Goal: Transaction & Acquisition: Purchase product/service

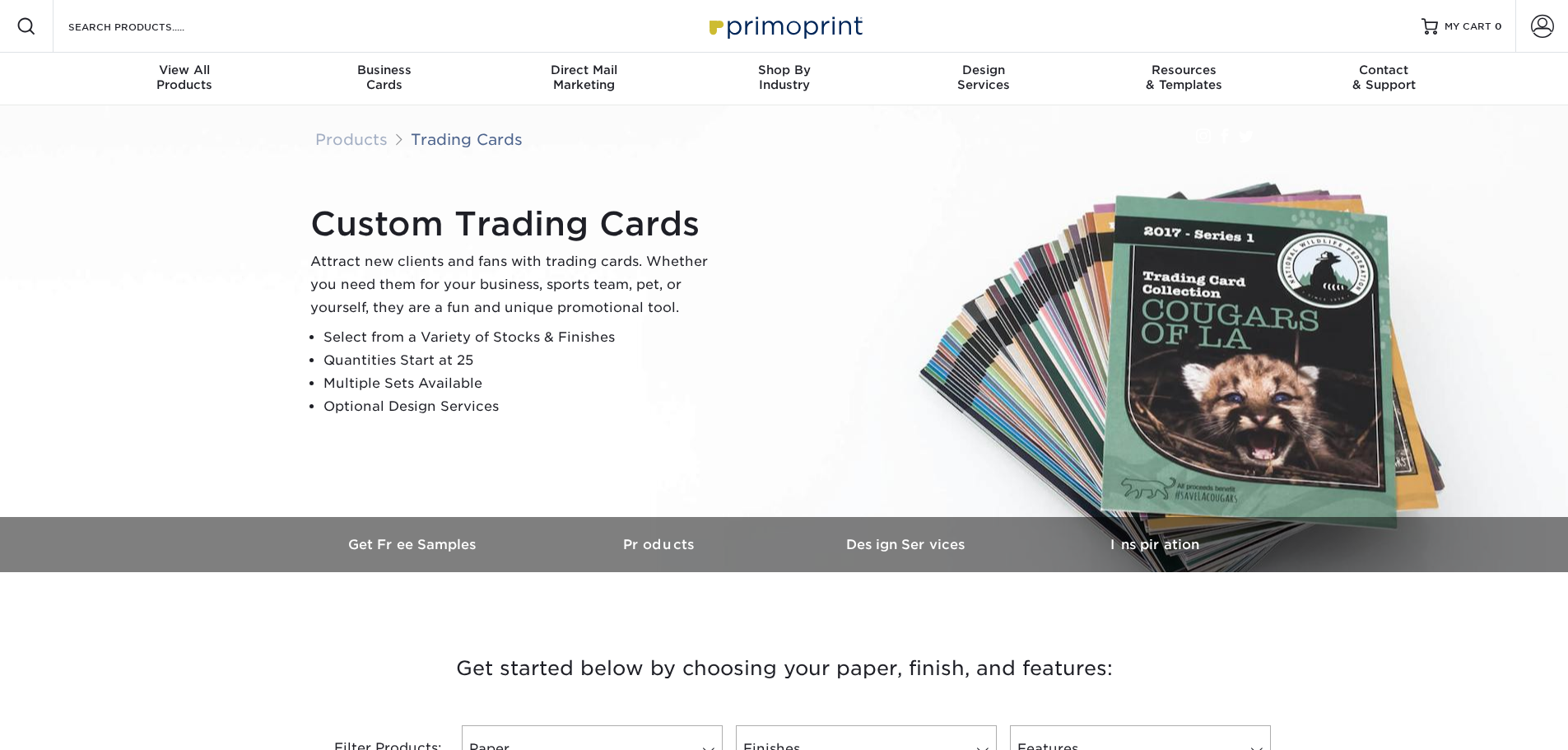
click at [747, 440] on div "Custom Trading Cards Attract new clients and fans with trading cards. Whether y…" at bounding box center [784, 311] width 987 height 412
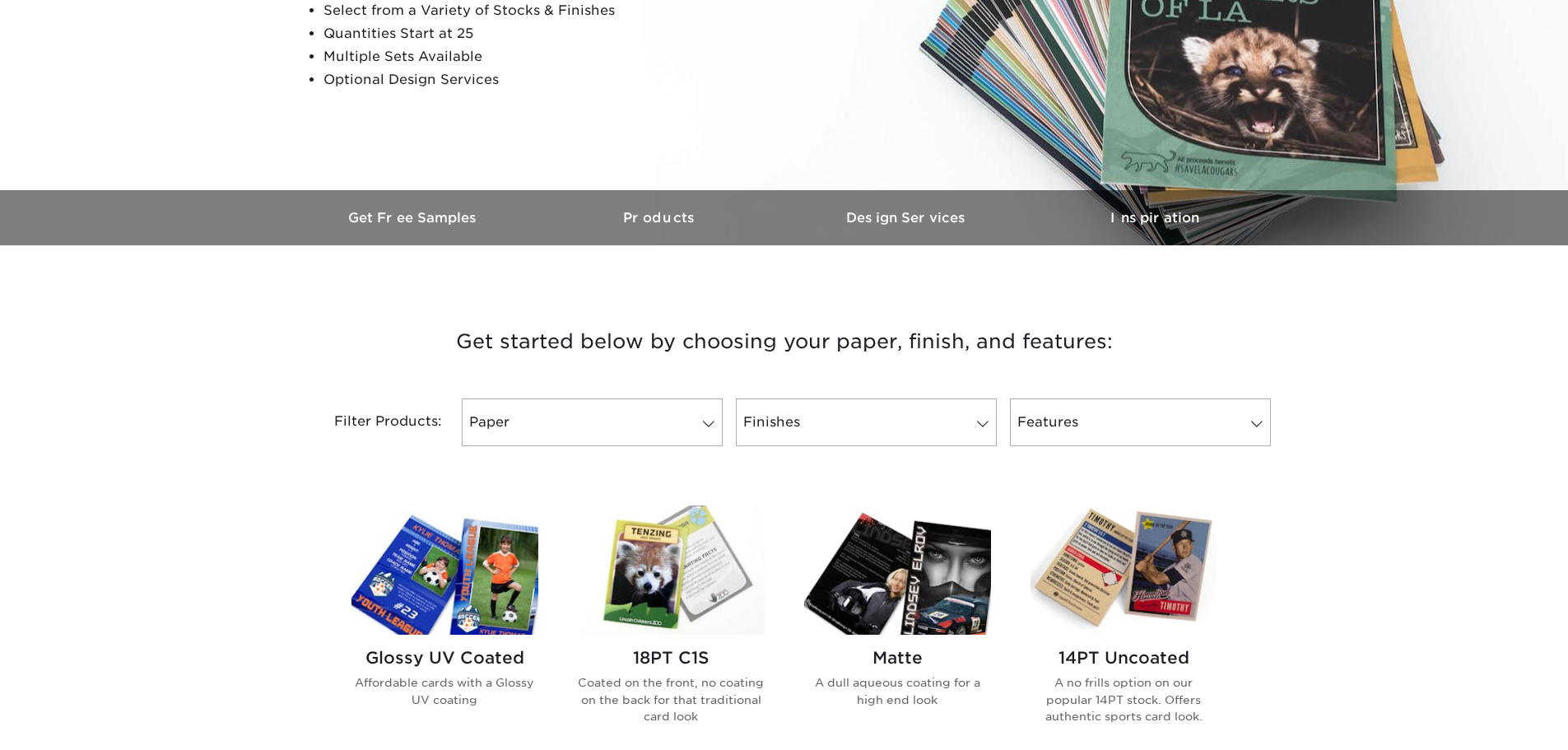
scroll to position [412, 0]
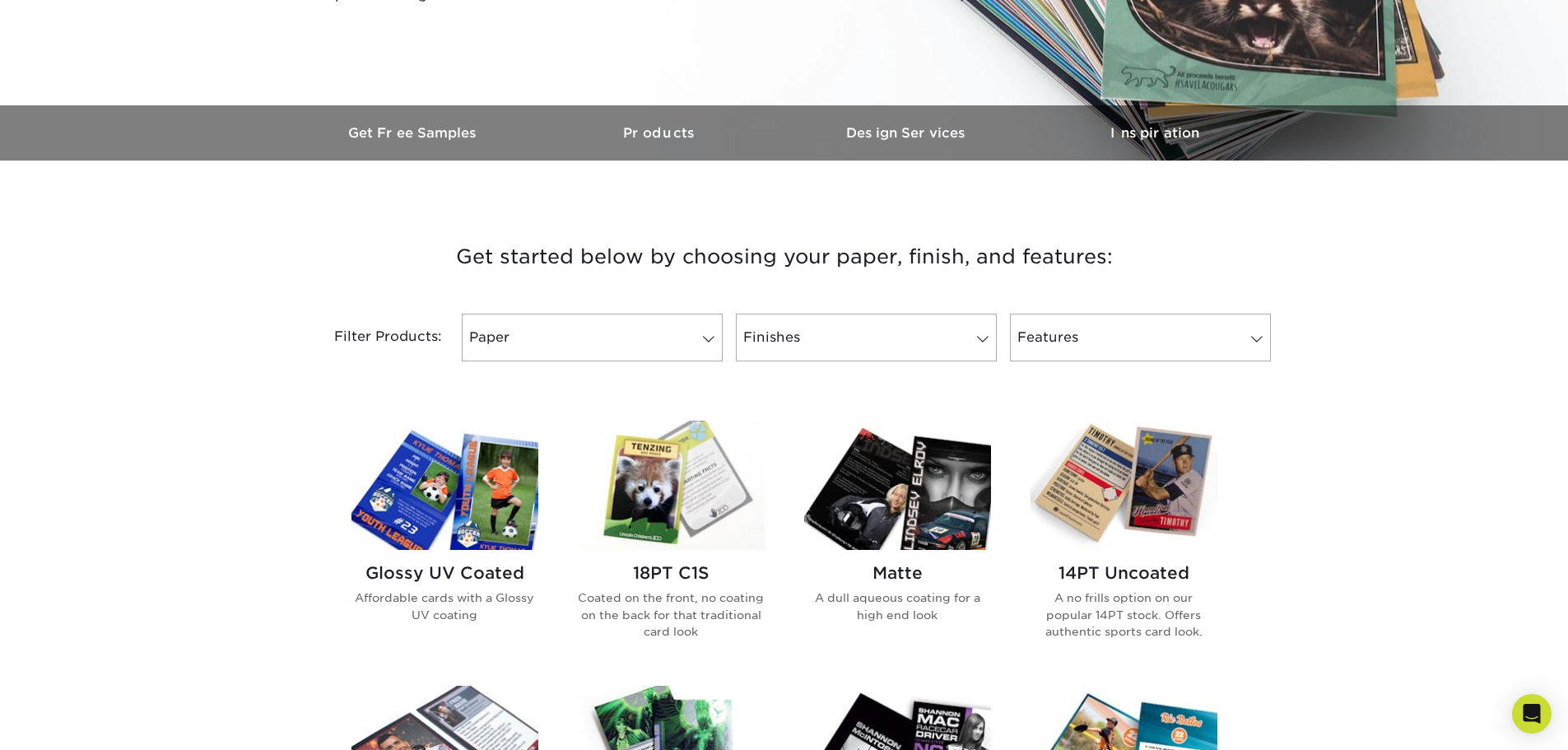
click at [1135, 487] on img at bounding box center [1124, 485] width 187 height 129
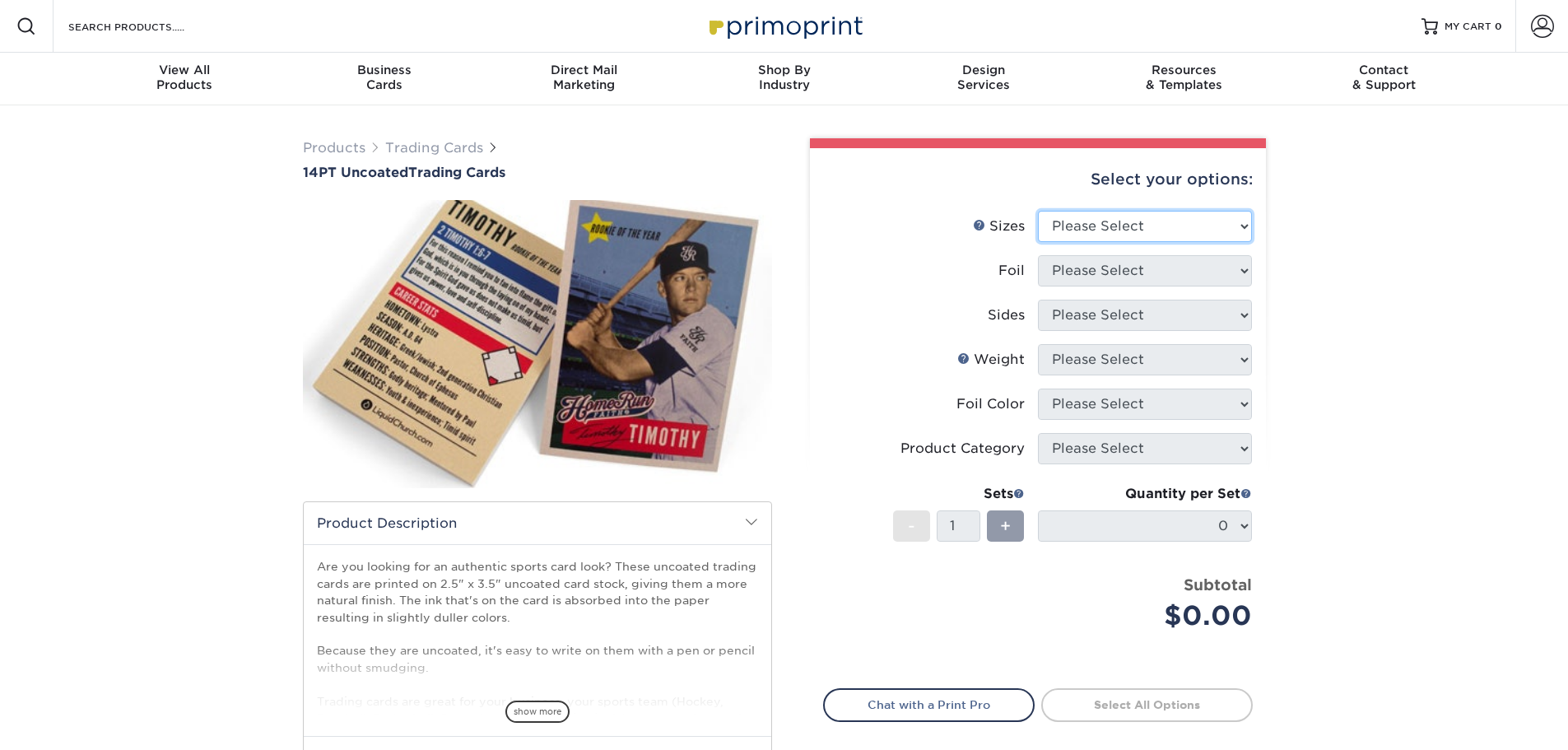
click at [1099, 223] on select "Please Select 2.5" x 3.5"" at bounding box center [1145, 226] width 214 height 31
select select "2.50x3.50"
click at [1038, 211] on select "Please Select 2.5" x 3.5"" at bounding box center [1145, 226] width 214 height 31
click at [1100, 268] on select "Please Select Yes No" at bounding box center [1145, 271] width 214 height 31
select select "0"
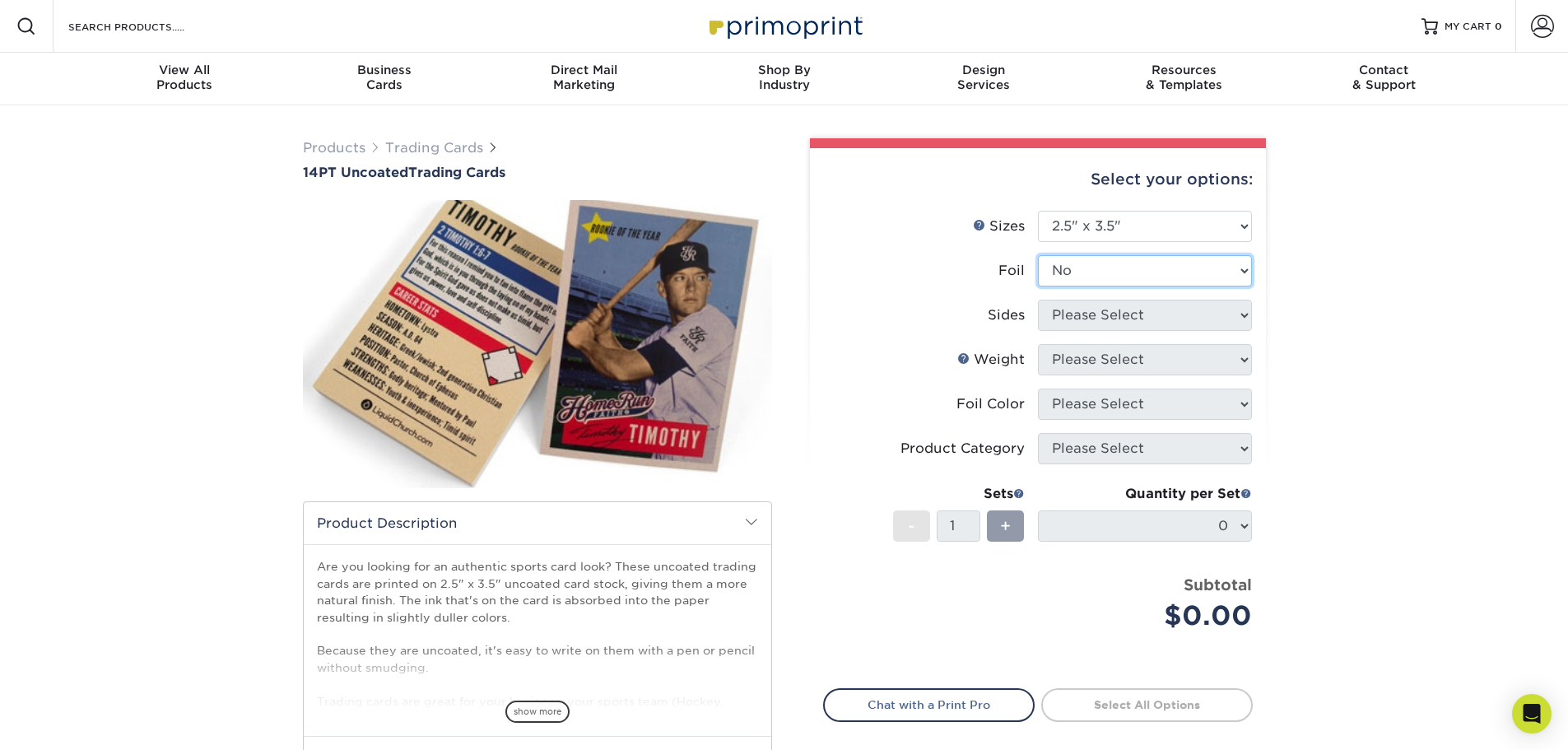
click at [1038, 256] on select "Please Select Yes No" at bounding box center [1145, 271] width 214 height 31
click at [1099, 330] on select "Please Select Print Both Sides Print Front Only" at bounding box center [1145, 314] width 214 height 31
select select "13abbda7-1d64-4f25-8bb2-c179b224825d"
click at [1038, 299] on select "Please Select Print Both Sides Print Front Only" at bounding box center [1145, 314] width 214 height 31
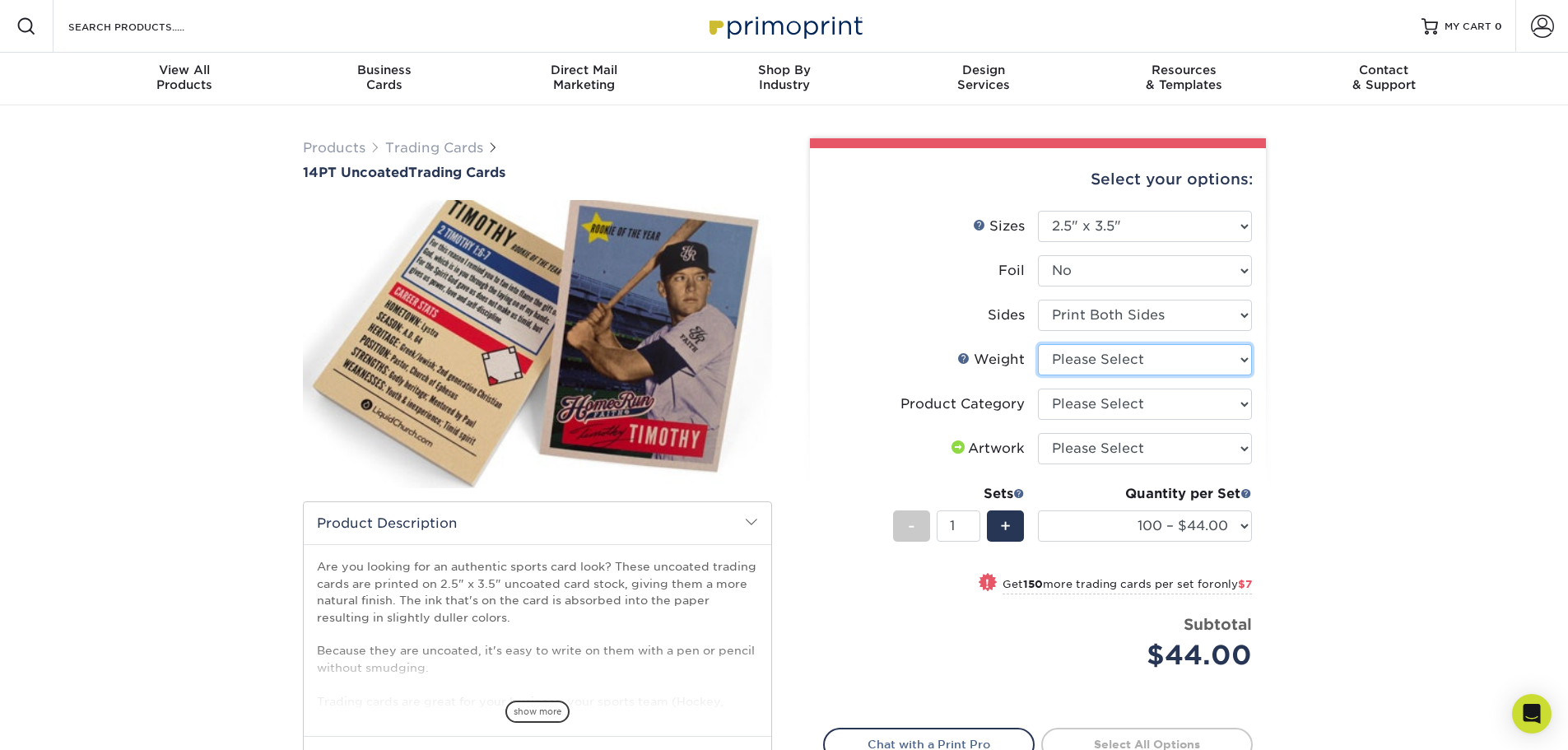
click at [1096, 369] on select "Please Select 14PT Uncoated" at bounding box center [1145, 359] width 214 height 31
select select "14PT Uncoated"
click at [1038, 344] on select "Please Select 14PT Uncoated" at bounding box center [1145, 359] width 214 height 31
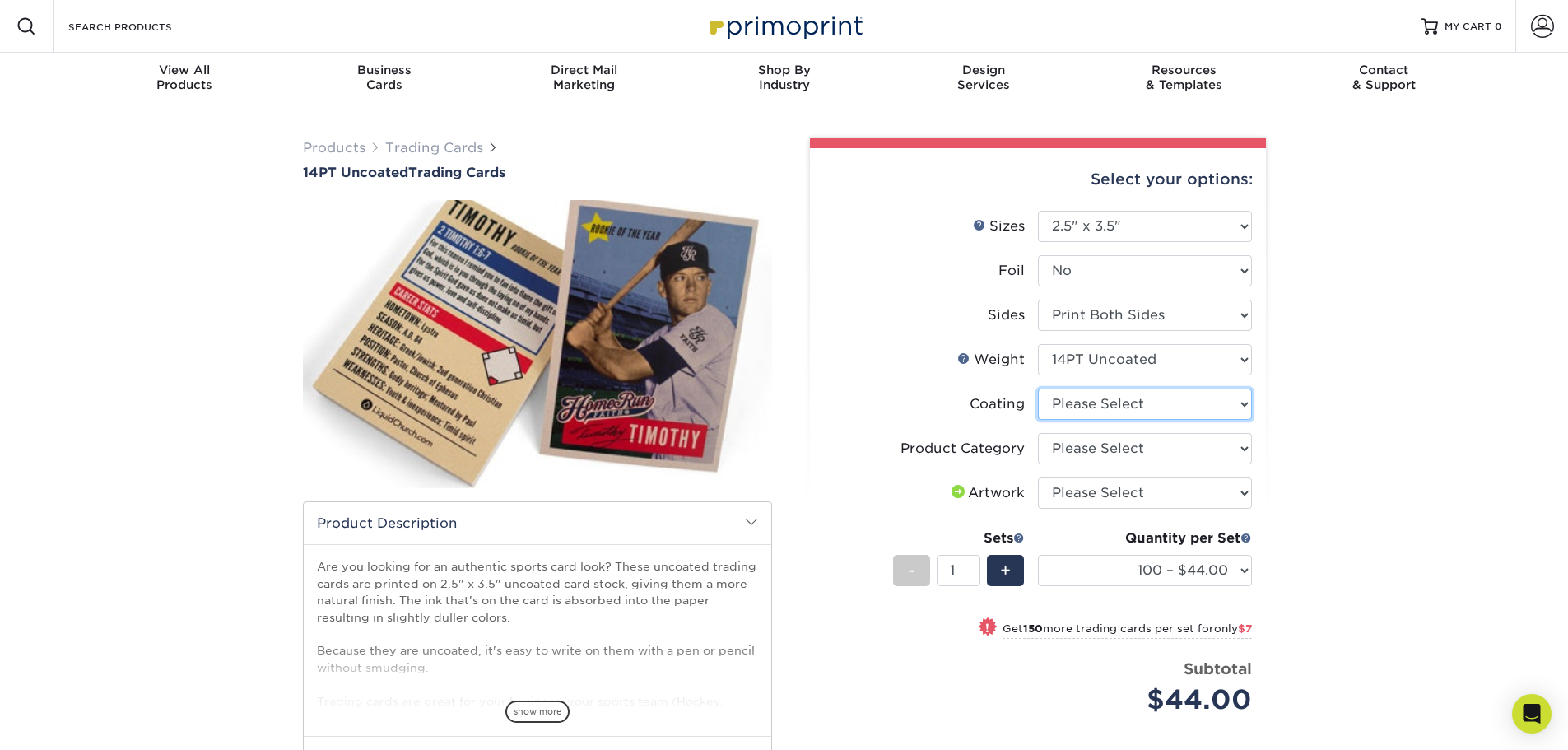
click at [1103, 412] on select at bounding box center [1145, 404] width 214 height 31
select select "3e7618de-abca-4bda-9f97-8b9129e913d8"
click at [1038, 388] on select at bounding box center [1145, 404] width 214 height 31
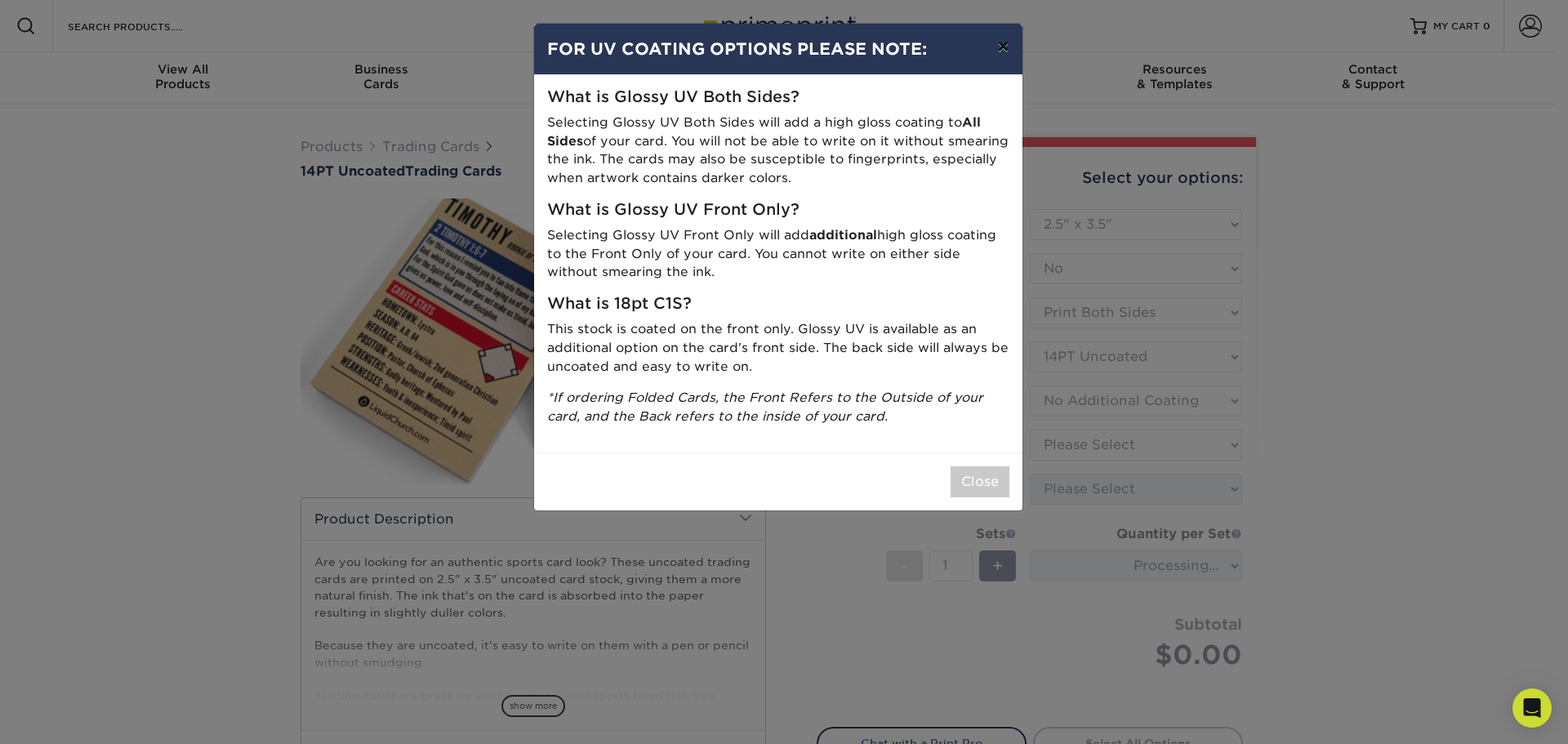
click at [1009, 57] on button "×" at bounding box center [1003, 47] width 38 height 46
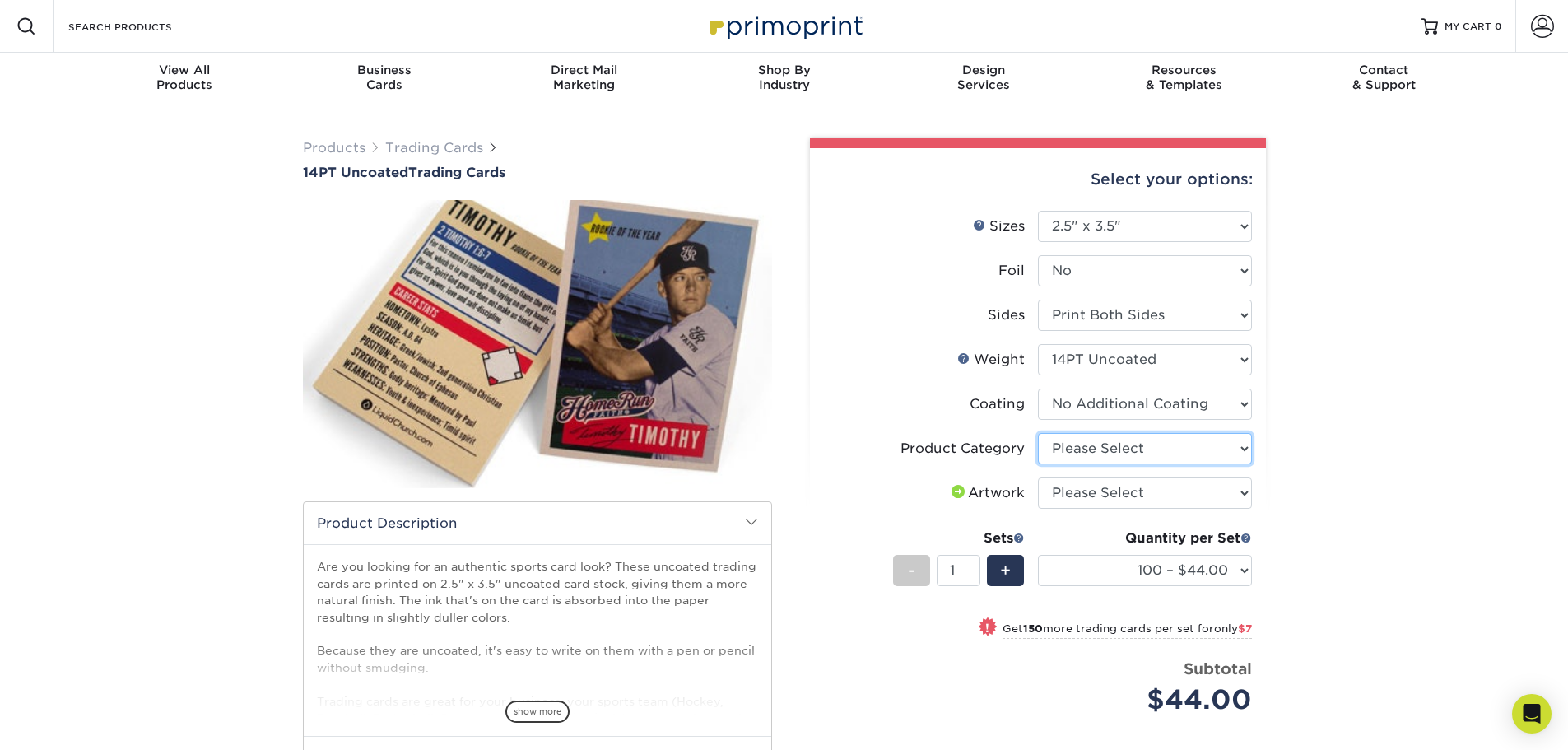
click at [1071, 449] on select "Please Select Trading Cards" at bounding box center [1145, 448] width 214 height 31
select select "c2f9bce9-36c2-409d-b101-c29d9d031e18"
click at [1038, 433] on select "Please Select Trading Cards" at bounding box center [1145, 448] width 214 height 31
click at [1135, 413] on select at bounding box center [1145, 404] width 214 height 31
click at [1123, 500] on select "Please Select I will upload files I need a design - $100" at bounding box center [1145, 493] width 214 height 31
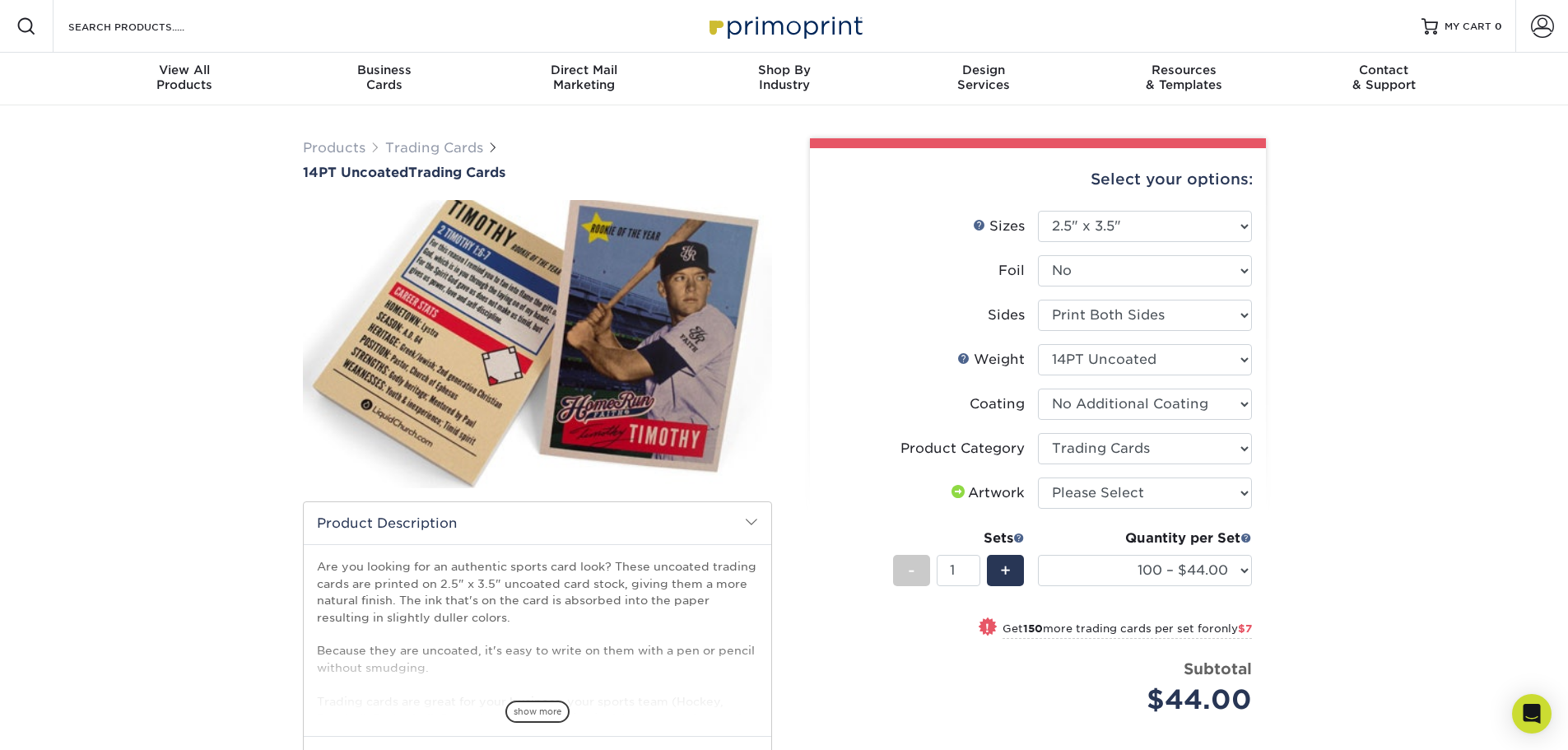
click at [909, 615] on li "Sets - 1 + Quantity per Set 100 – $44.00 250 – $51.00 500 – $54.00 1000 – $78.0…" at bounding box center [1037, 570] width 428 height 96
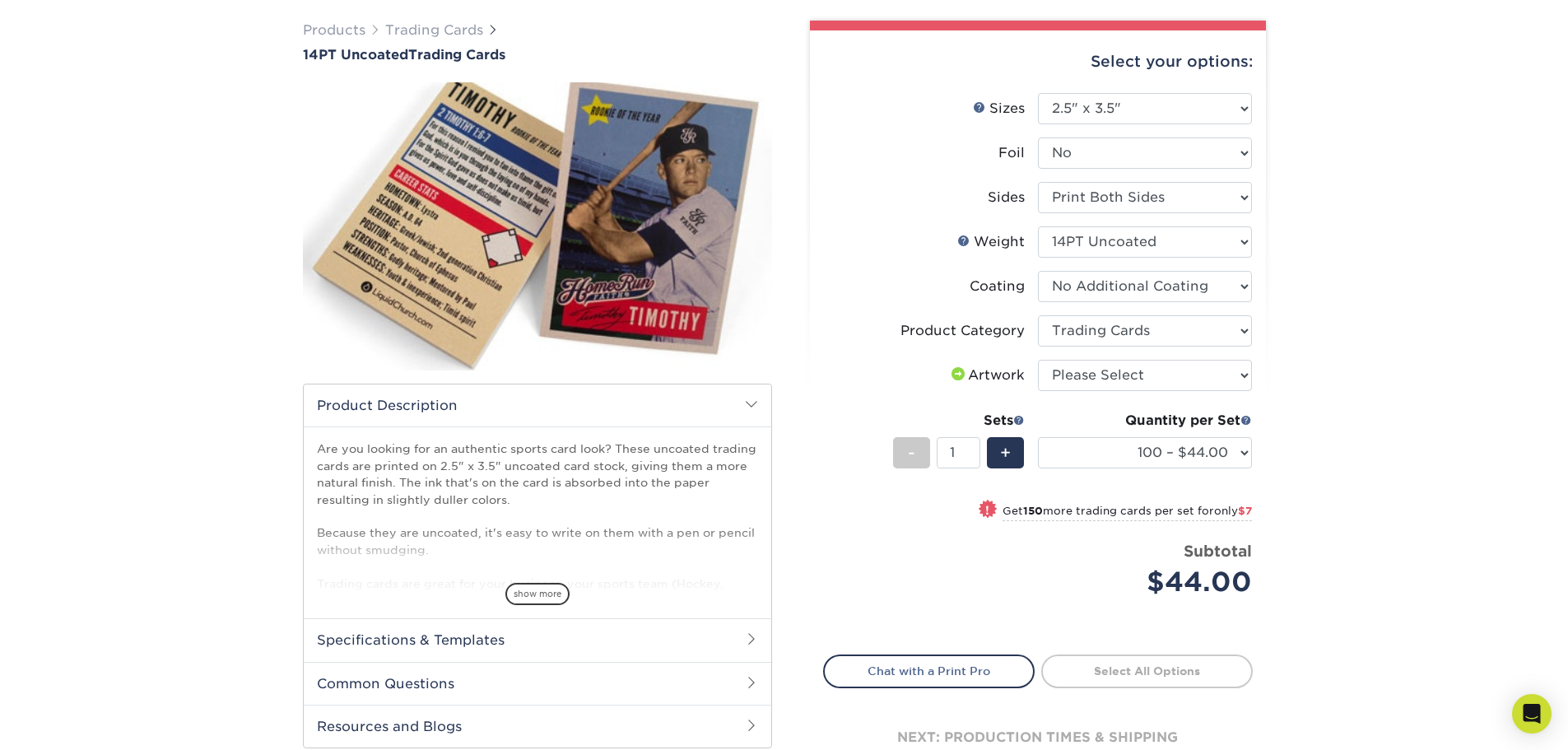
scroll to position [165, 0]
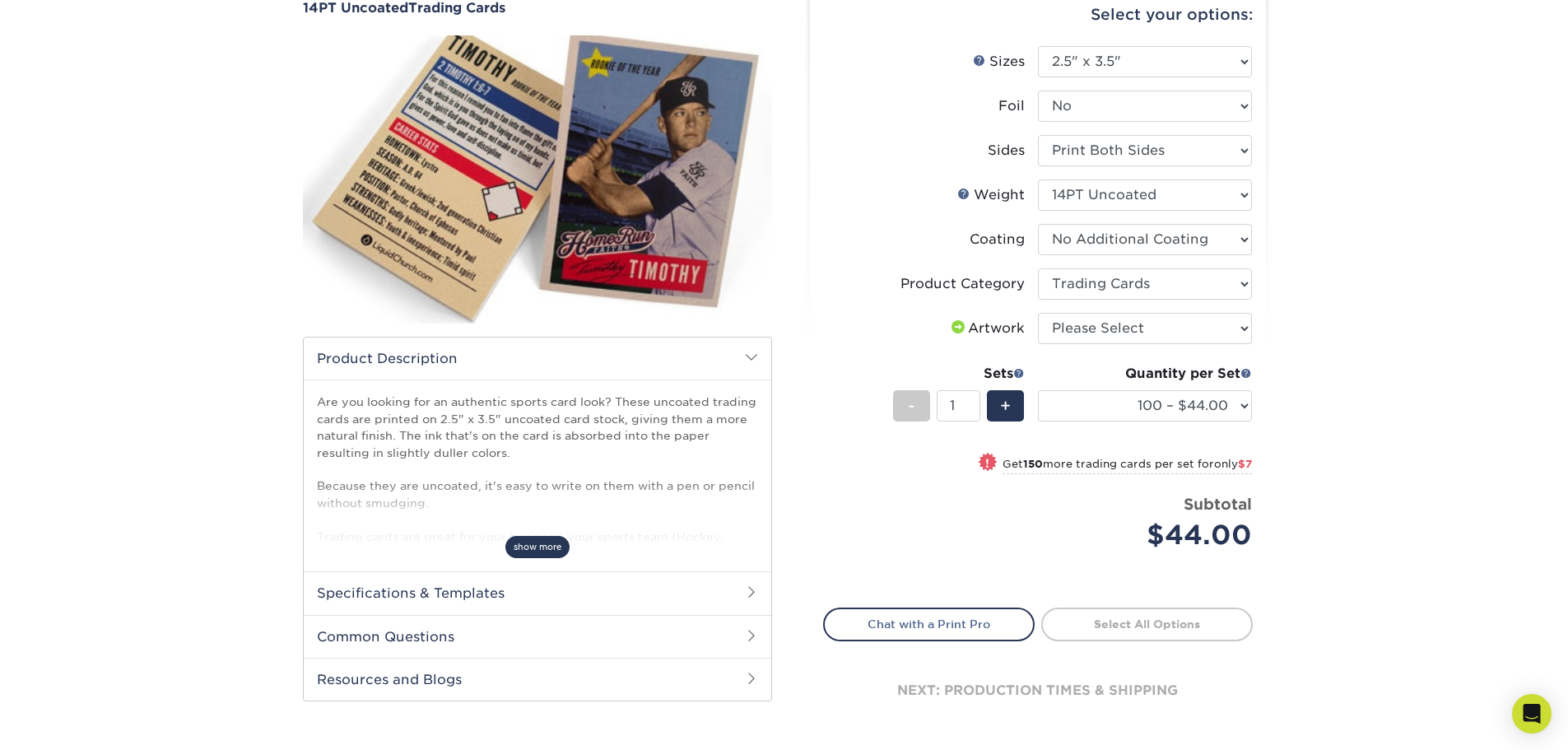
click at [528, 540] on span "show more" at bounding box center [538, 547] width 64 height 22
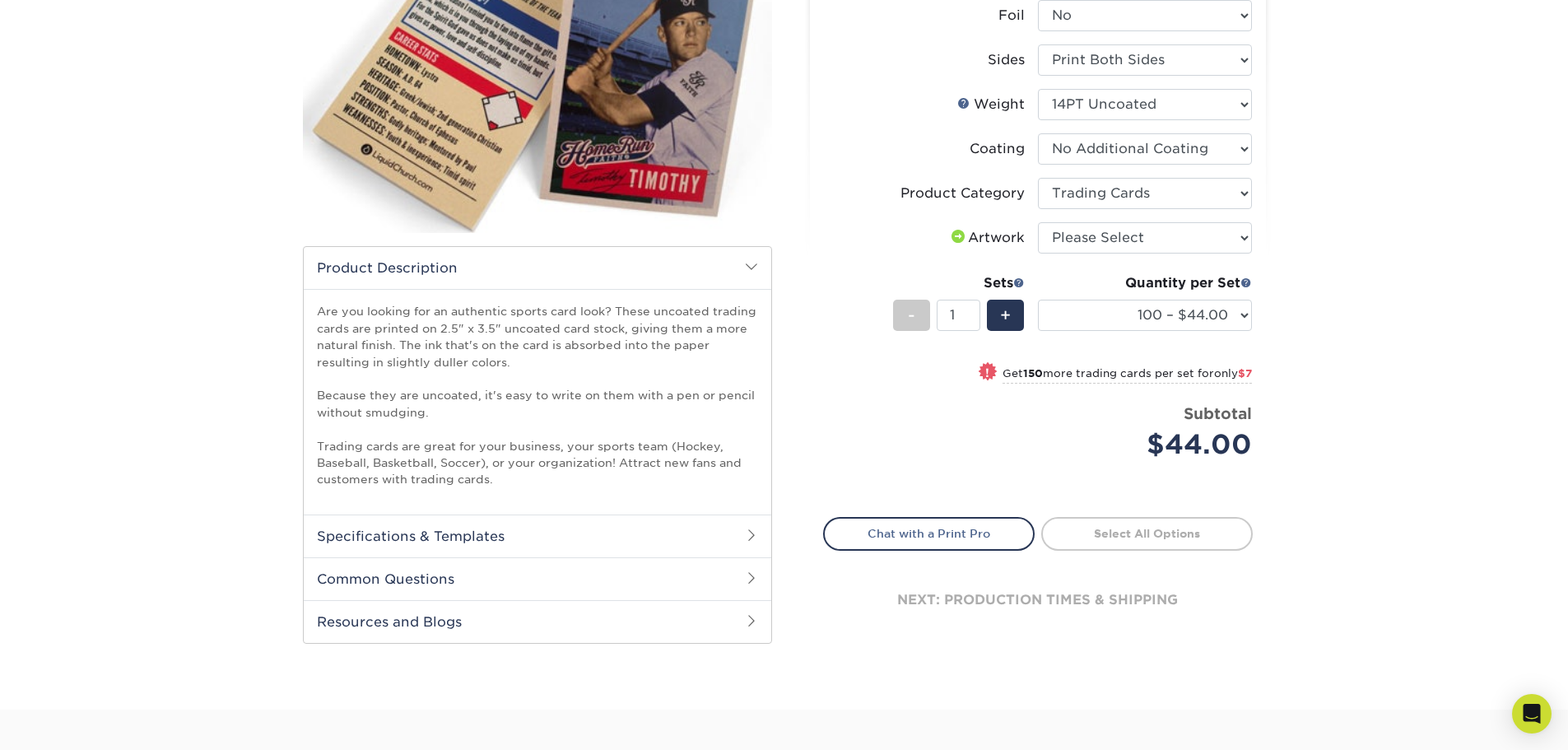
scroll to position [330, 0]
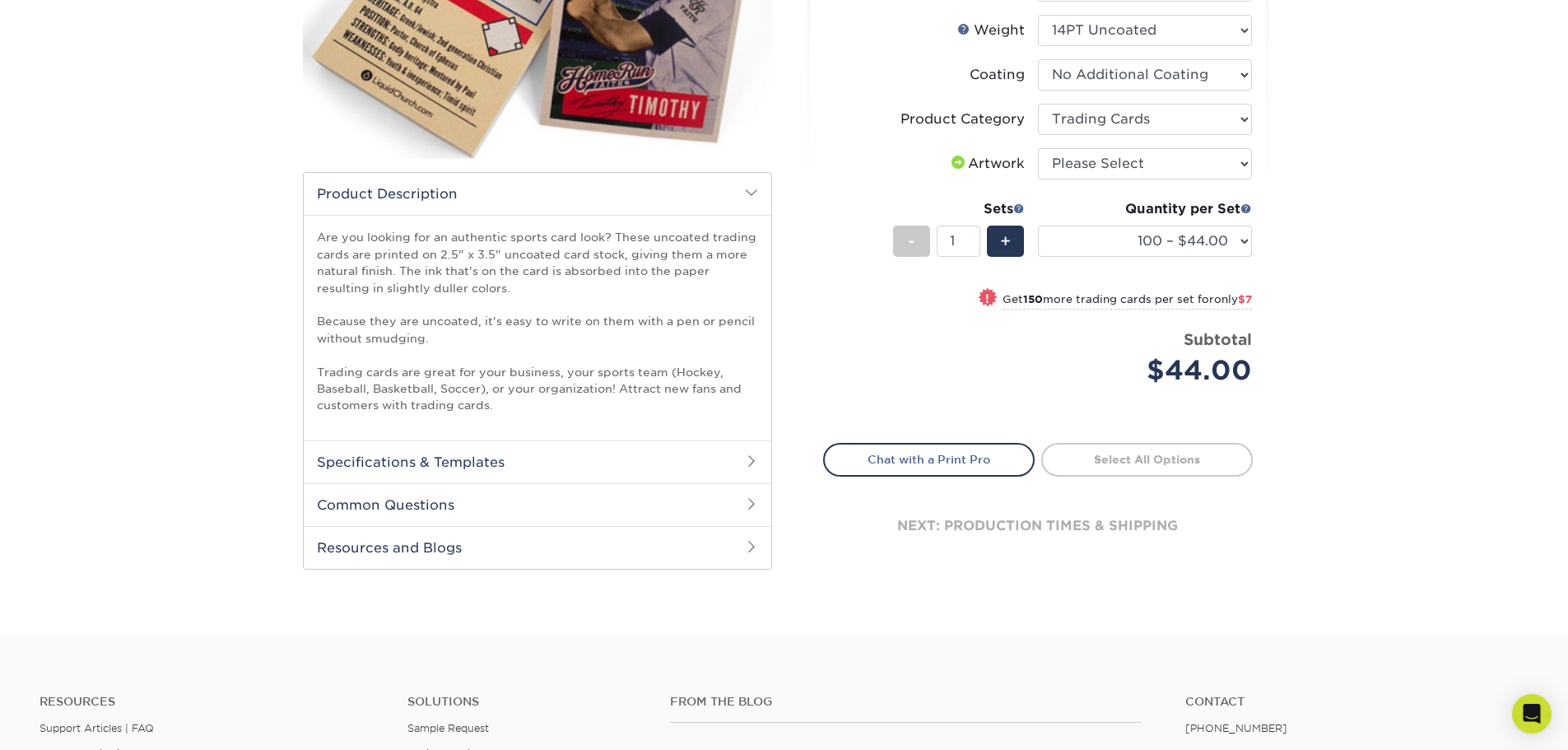
click at [538, 462] on h2 "Specifications & Templates" at bounding box center [537, 461] width 467 height 43
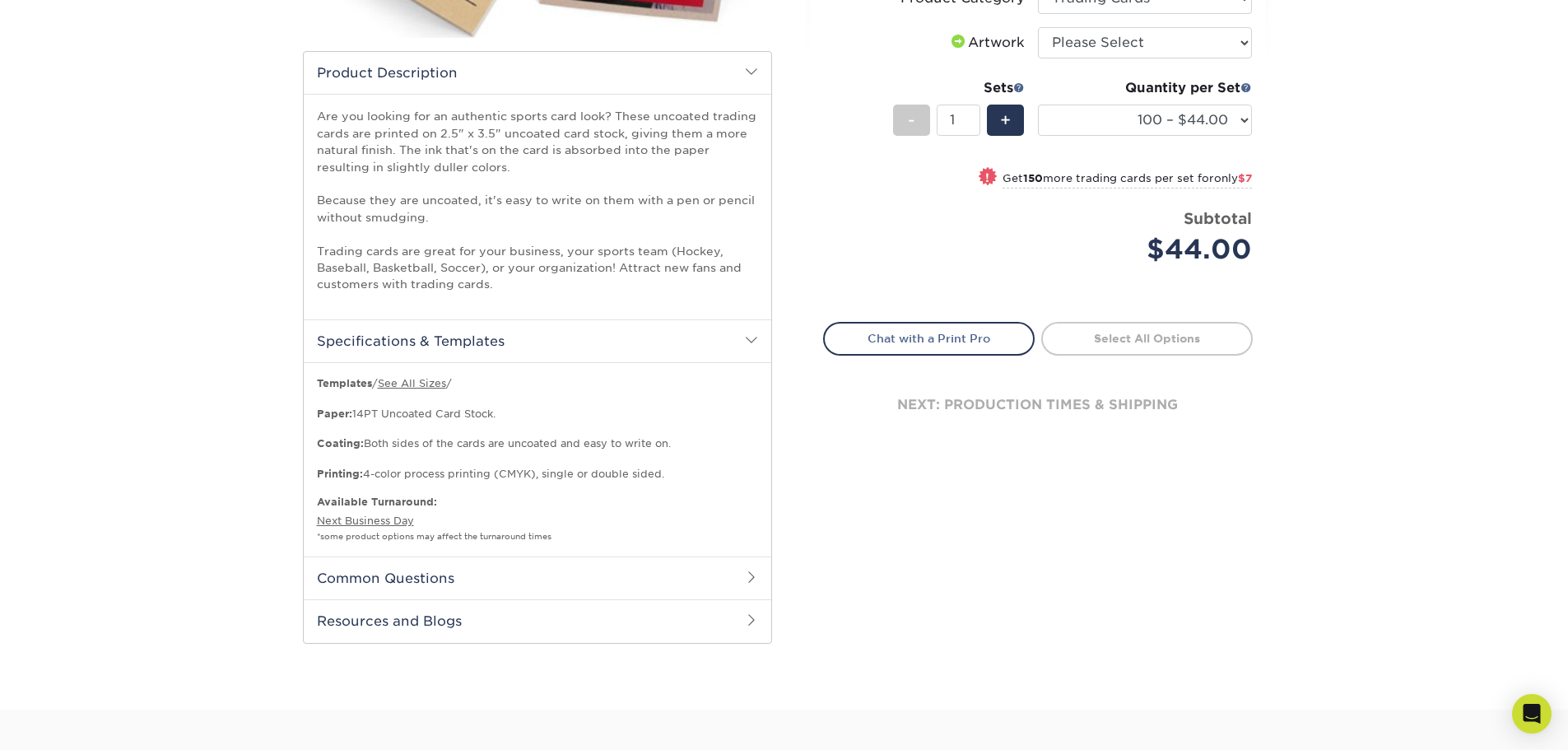
scroll to position [494, 0]
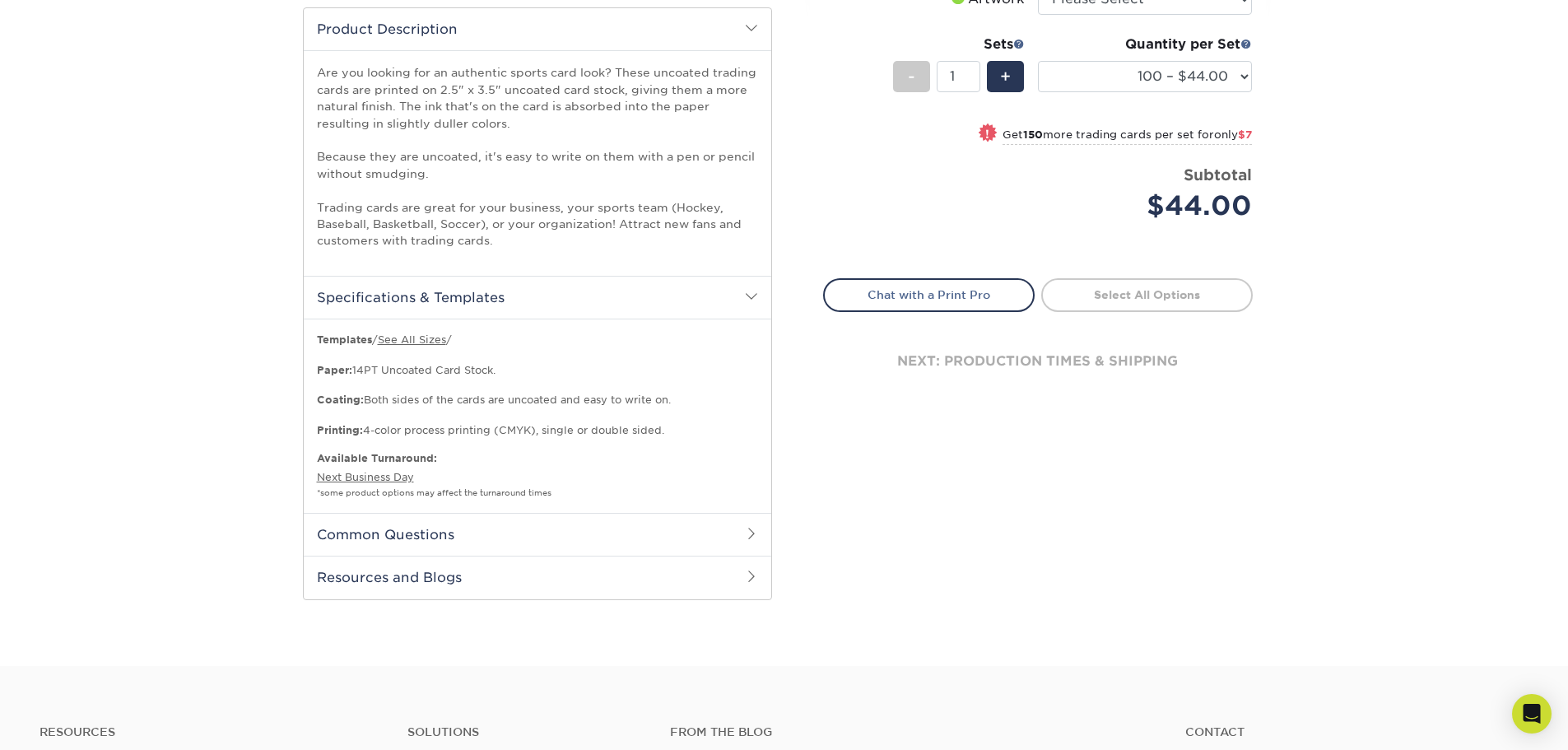
click at [538, 538] on h2 "Common Questions" at bounding box center [537, 534] width 467 height 43
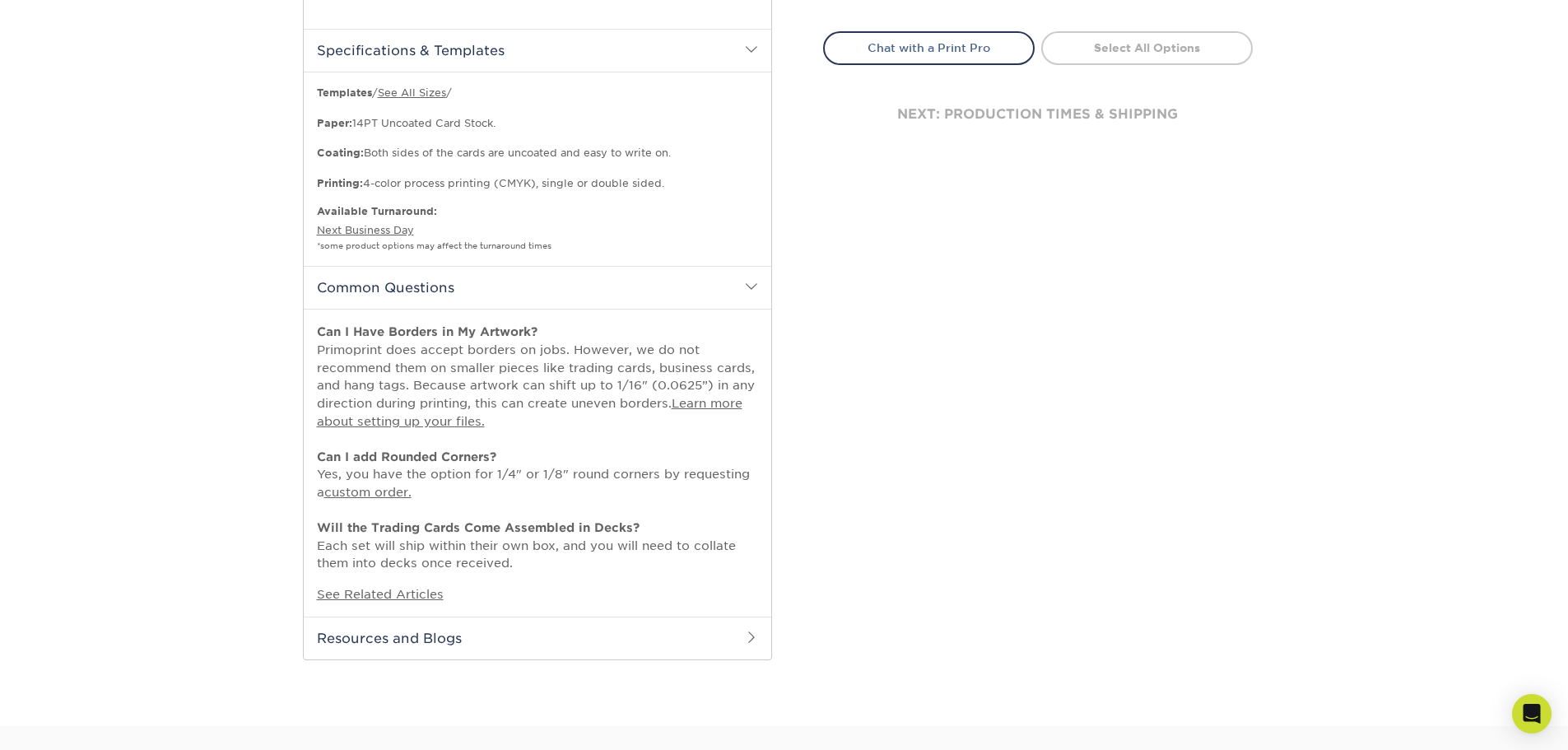
scroll to position [330, 0]
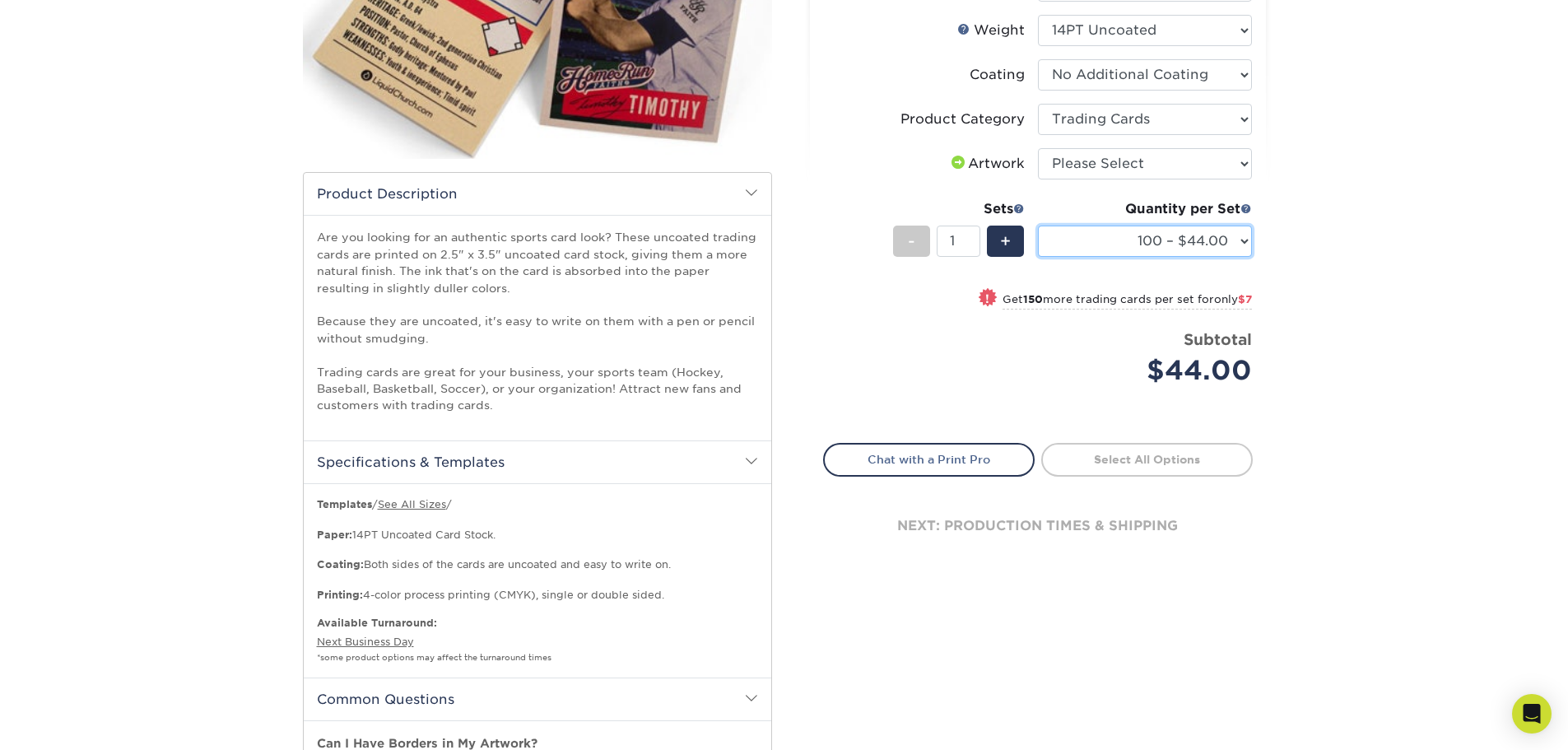
click at [1114, 243] on select "100 – $44.00 250 – $51.00 500 – $54.00 1000 – $78.00 2500 – $148.00 5000 – $198…" at bounding box center [1145, 240] width 214 height 31
click at [1038, 225] on select "100 – $44.00 250 – $51.00 500 – $54.00 1000 – $78.00 2500 – $148.00 5000 – $198…" at bounding box center [1145, 240] width 214 height 31
click at [970, 470] on link "Chat with a Print Pro" at bounding box center [929, 459] width 212 height 33
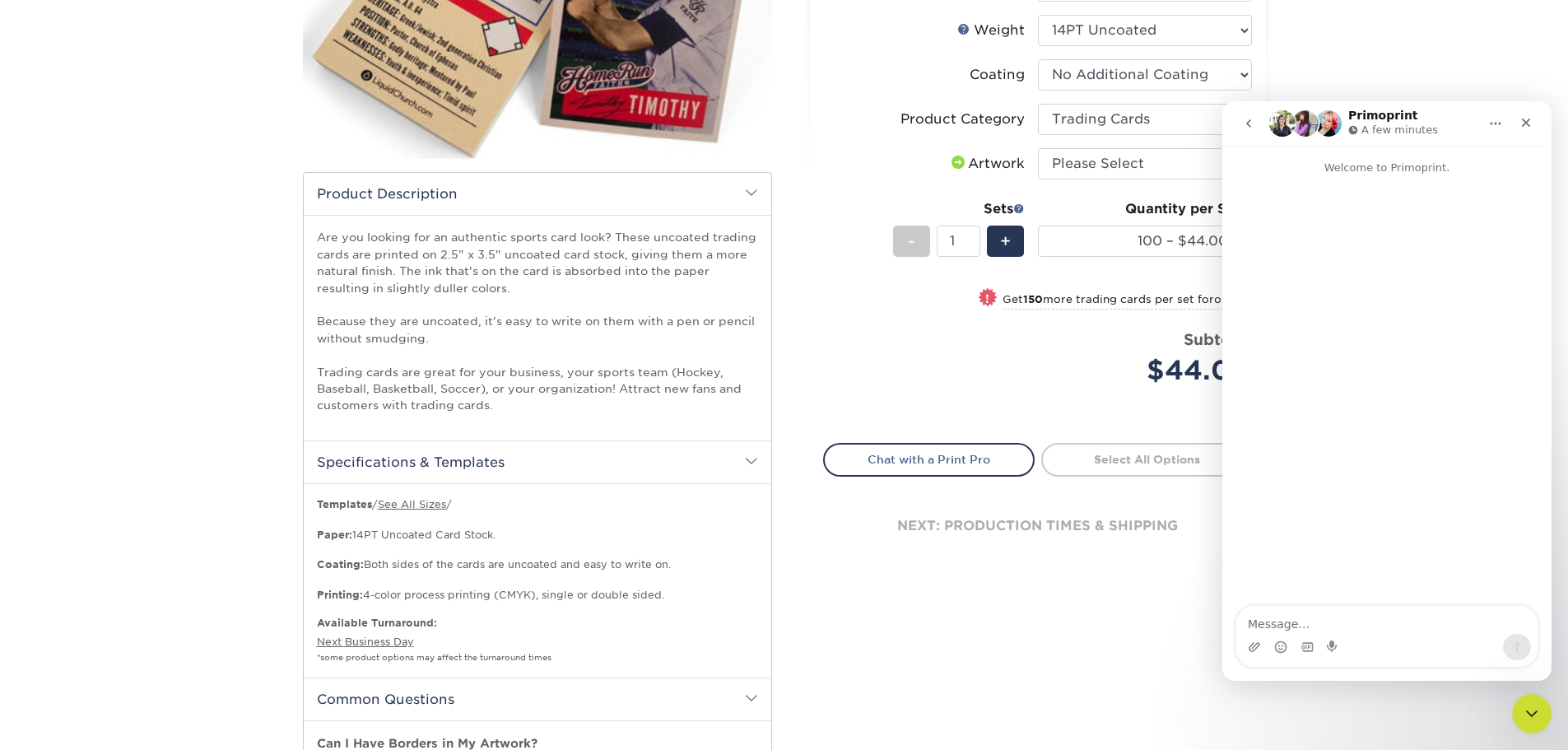
scroll to position [0, 0]
click at [1369, 615] on textarea "Message…" at bounding box center [1386, 619] width 301 height 28
type textarea "On the Trading Cards - when you order 100 - is it 100 of the same card or can y…"
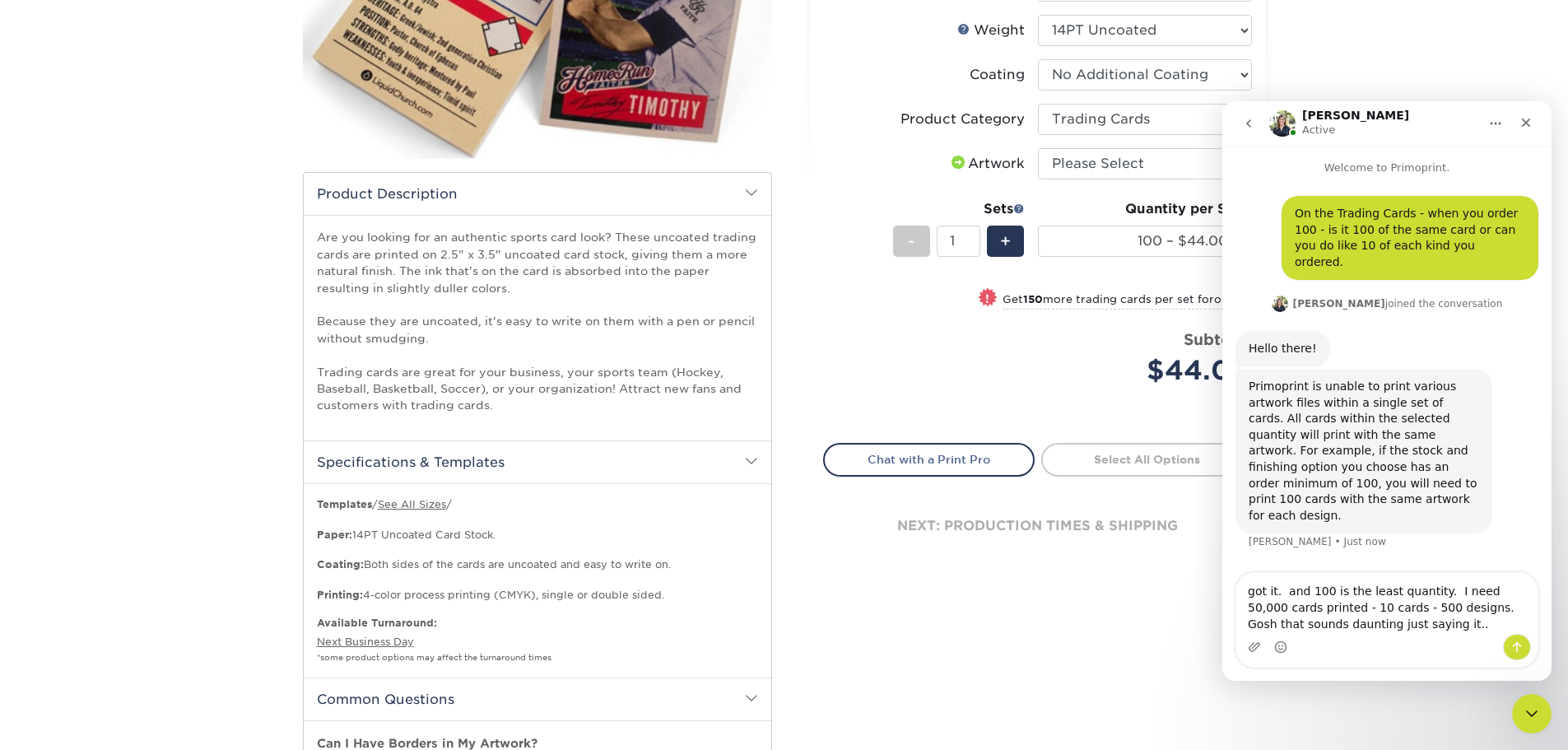
type textarea "got it. and 100 is the least quantity. I need 50,000 cards printed - 10 cards -…"
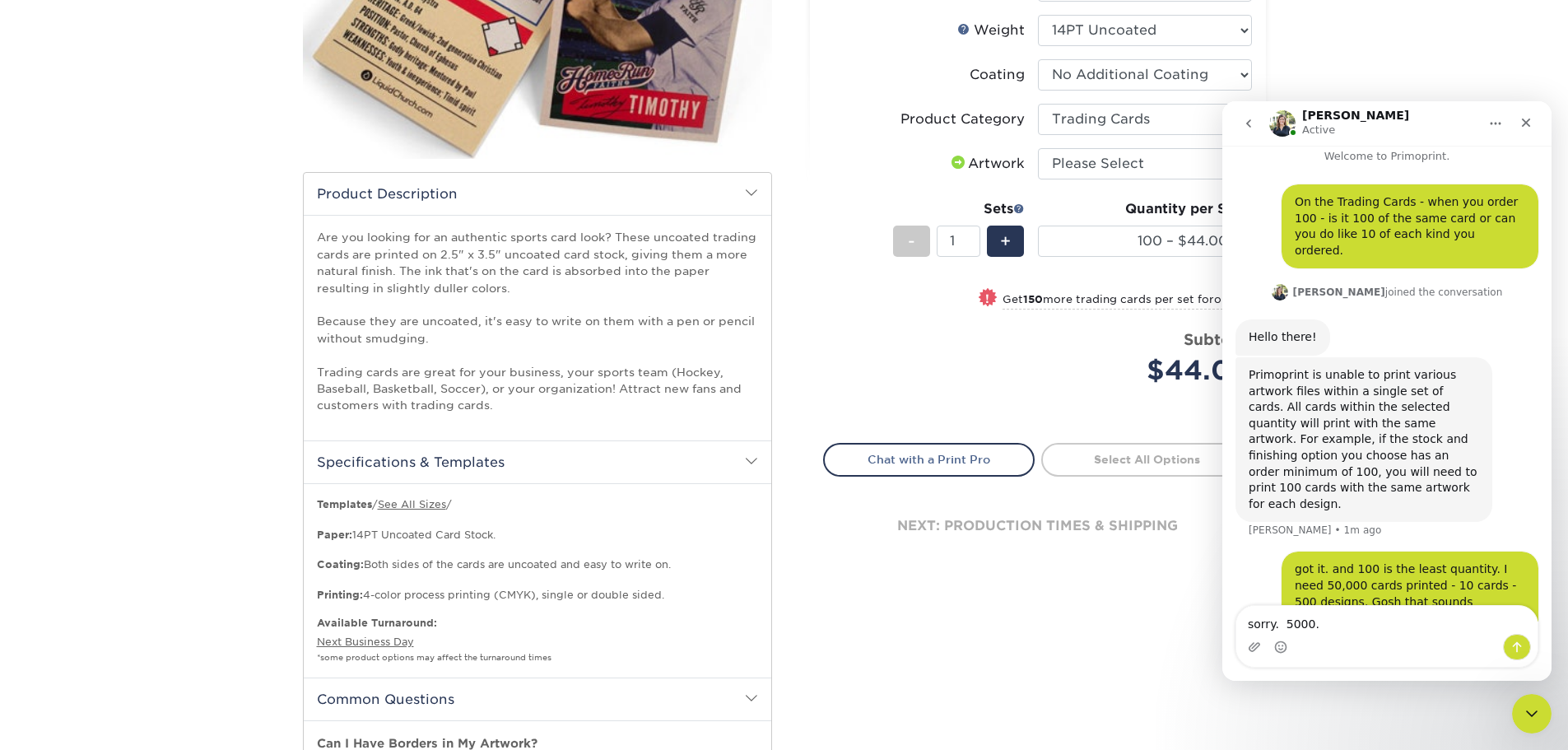
type textarea "sorry. 5000."
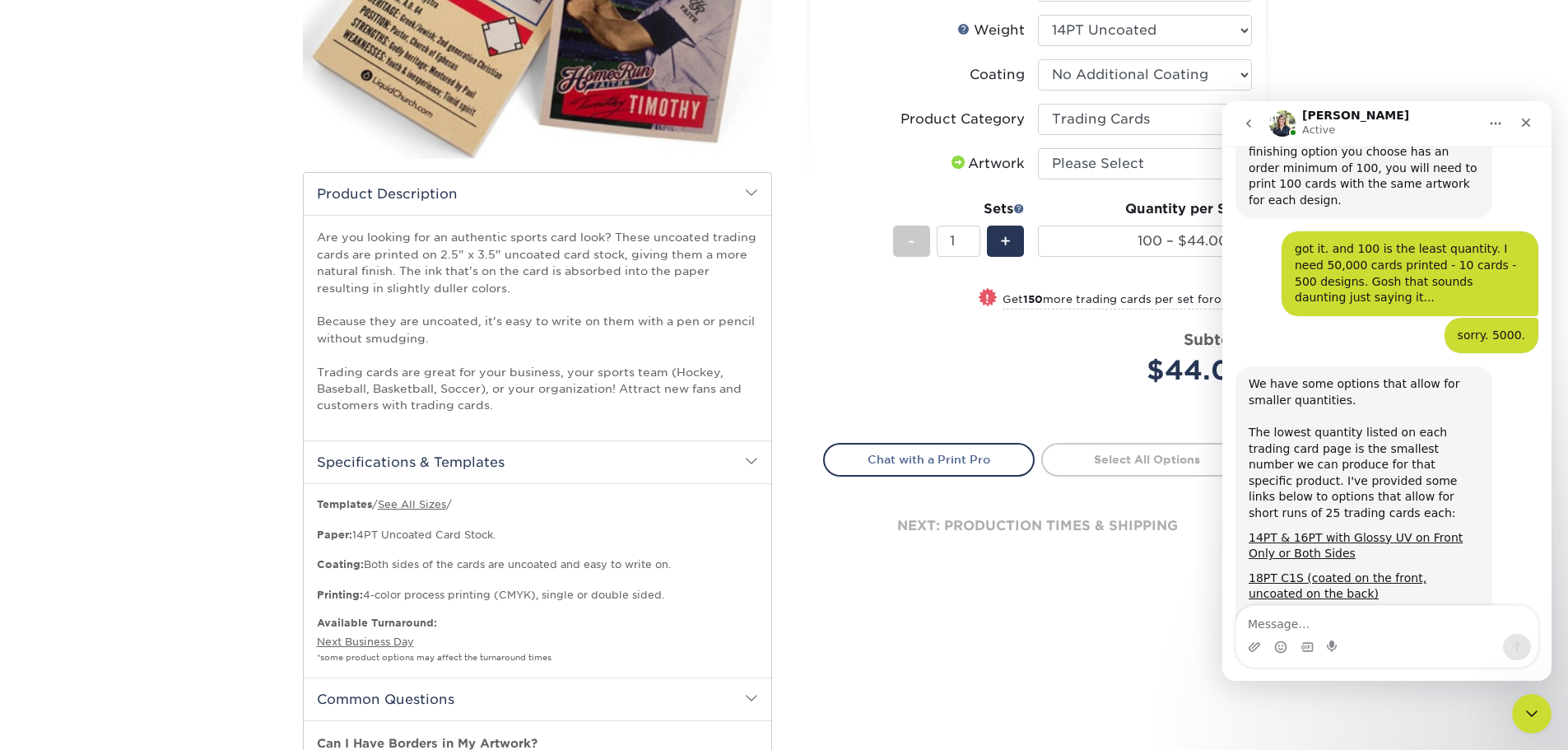
scroll to position [316, 0]
click at [1271, 530] on link "14PT & 16PT with Glossy UV on Front Only or Both Sides" at bounding box center [1355, 544] width 214 height 29
click at [1339, 625] on textarea "Message…" at bounding box center [1386, 619] width 301 height 28
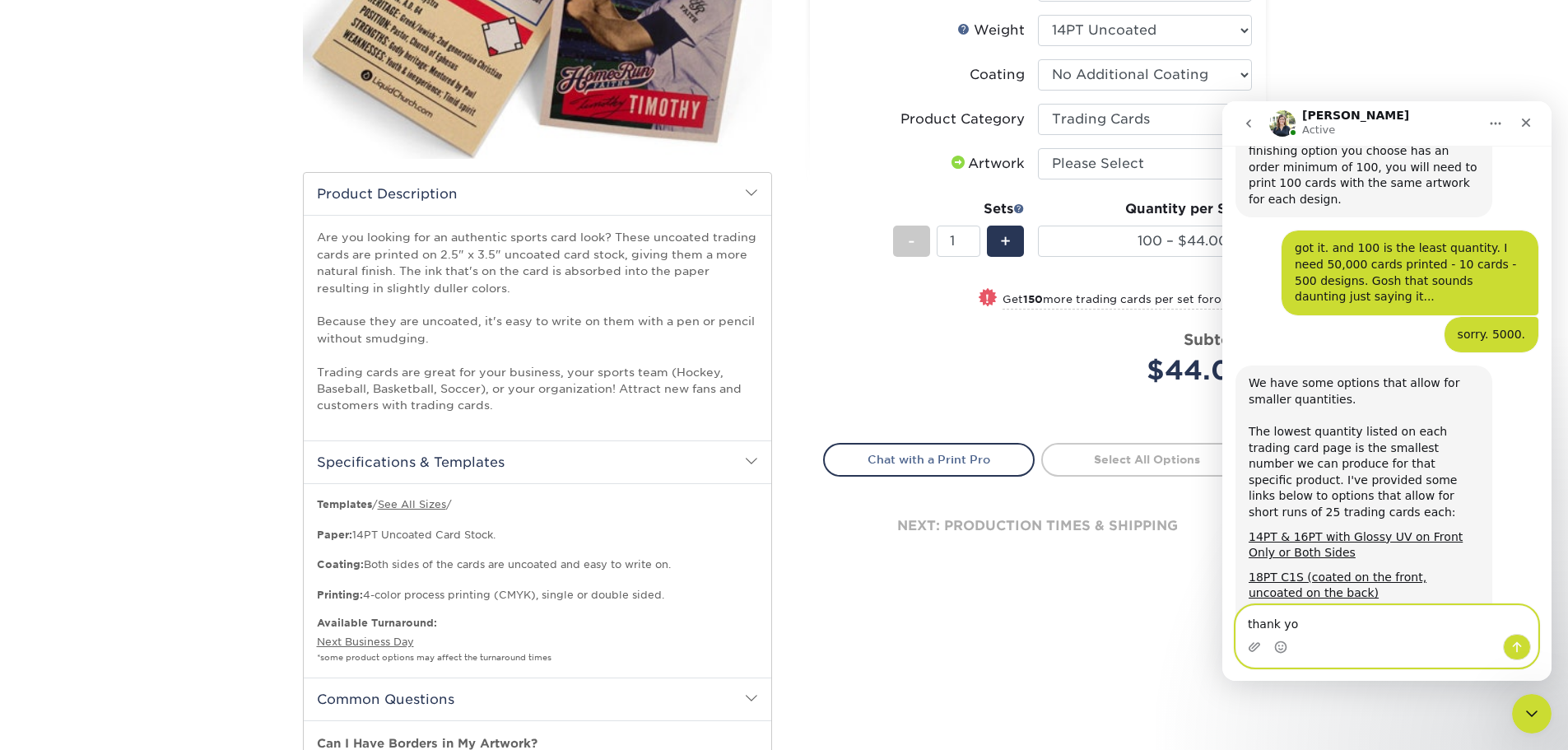
type textarea "thank you"
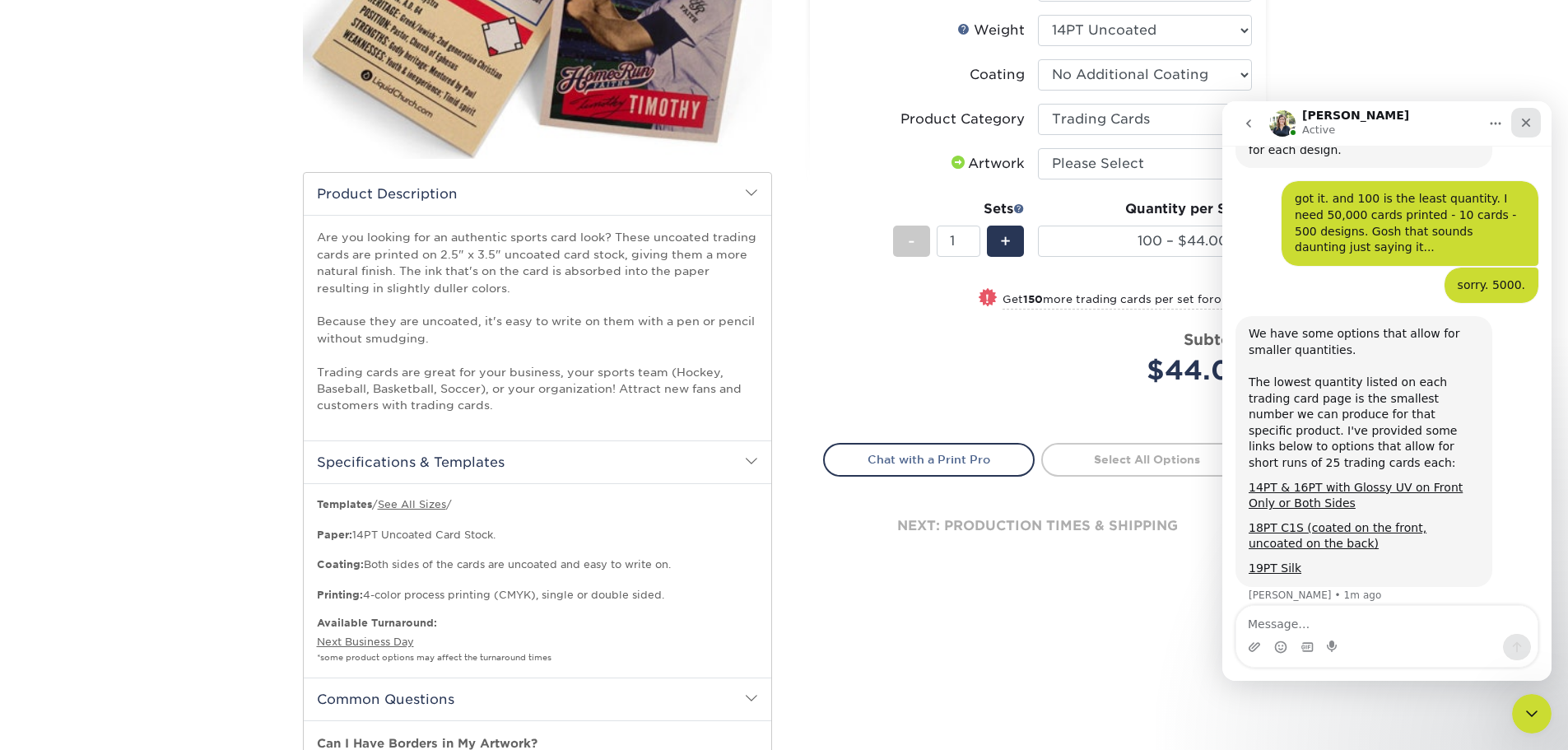
click at [1529, 126] on icon "Close" at bounding box center [1526, 123] width 9 height 9
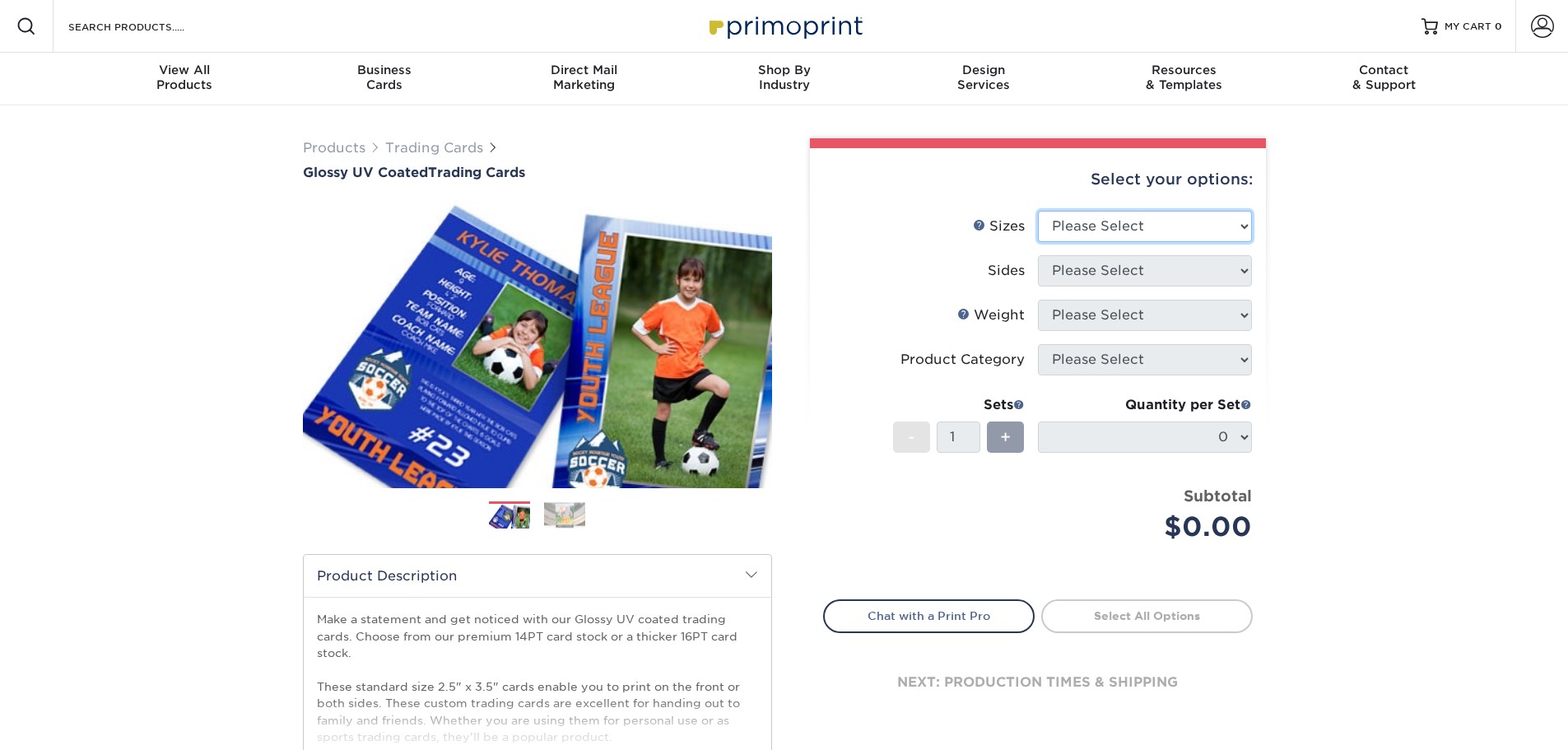
click at [1105, 221] on select "Please Select 2.5" x 3.5"" at bounding box center [1145, 226] width 214 height 31
select select "2.50x3.50"
click at [1038, 211] on select "Please Select 2.5" x 3.5"" at bounding box center [1145, 226] width 214 height 31
click at [1097, 260] on select "Please Select Print Both Sides Print Front Only" at bounding box center [1145, 271] width 214 height 31
select select "13abbda7-1d64-4f25-8bb2-c179b224825d"
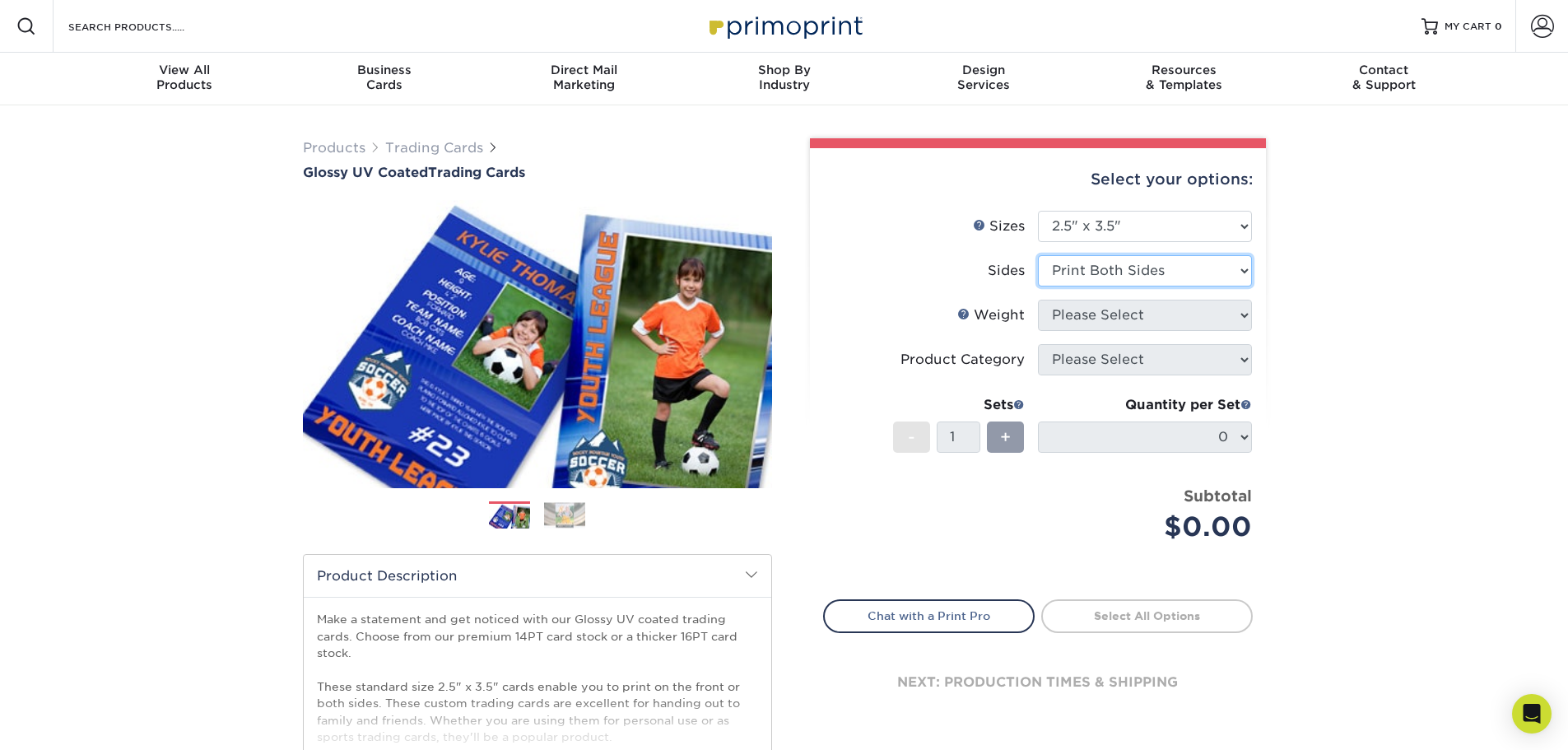
click at [1038, 256] on select "Please Select Print Both Sides Print Front Only" at bounding box center [1145, 271] width 214 height 31
click at [1107, 319] on select "Please Select 16PT 14PT 18PT C1S" at bounding box center [1145, 314] width 214 height 31
select select "14PT"
click at [1038, 299] on select "Please Select 16PT 14PT 18PT C1S" at bounding box center [1145, 314] width 214 height 31
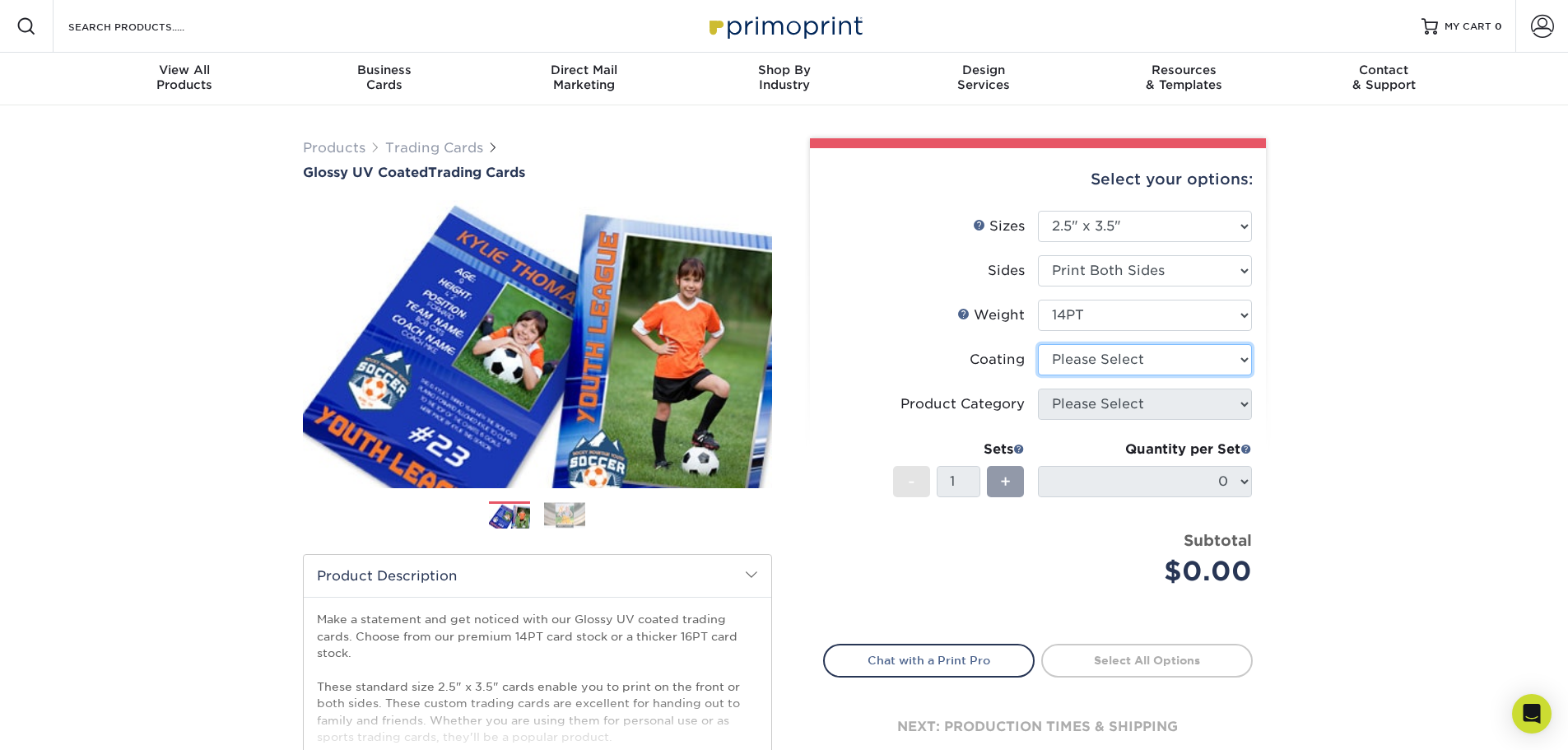
click at [1118, 349] on select at bounding box center [1145, 359] width 214 height 31
select select "1e8116af-acfc-44b1-83dc-8181aa338834"
click at [1038, 344] on select at bounding box center [1145, 359] width 214 height 31
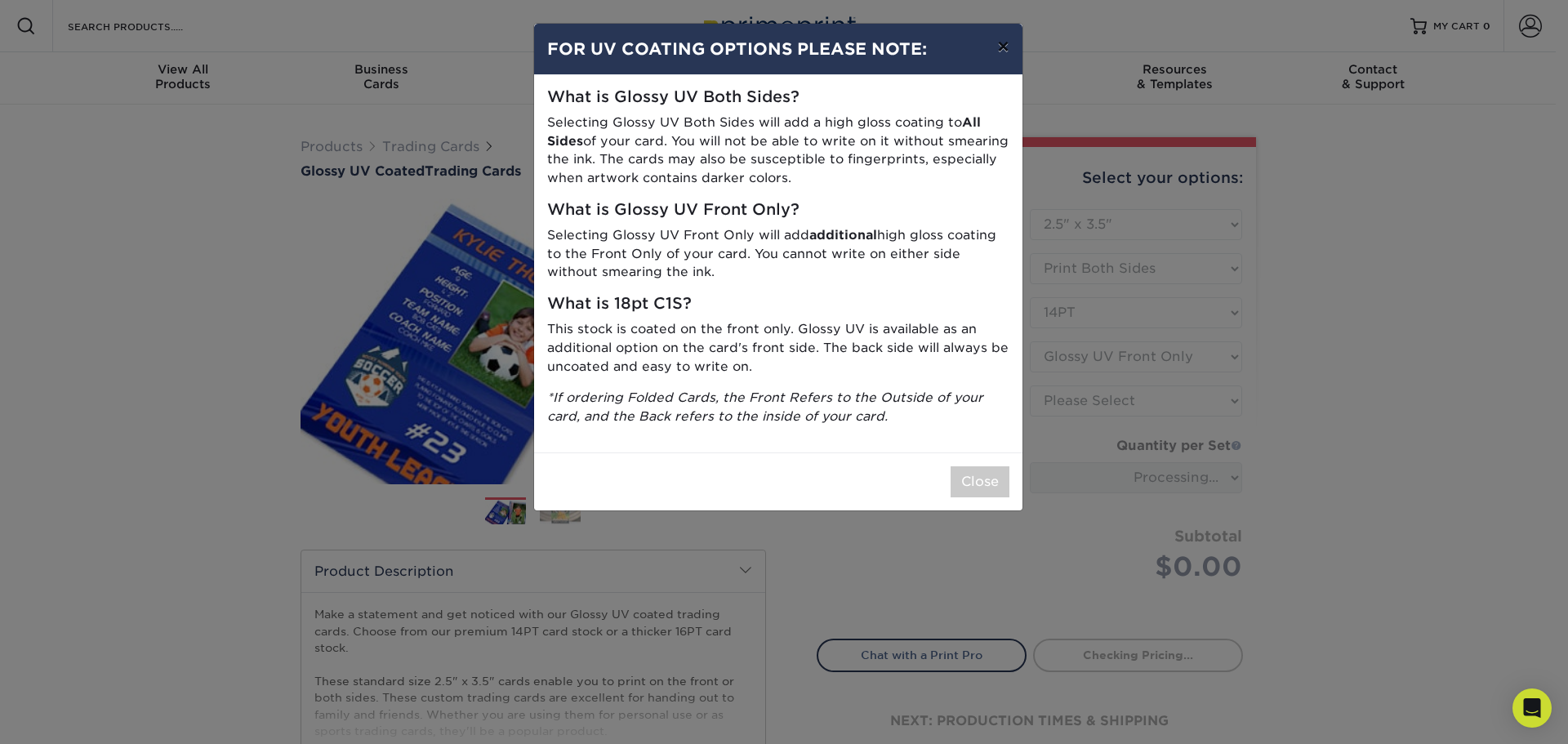
click at [998, 48] on button "×" at bounding box center [1003, 47] width 38 height 46
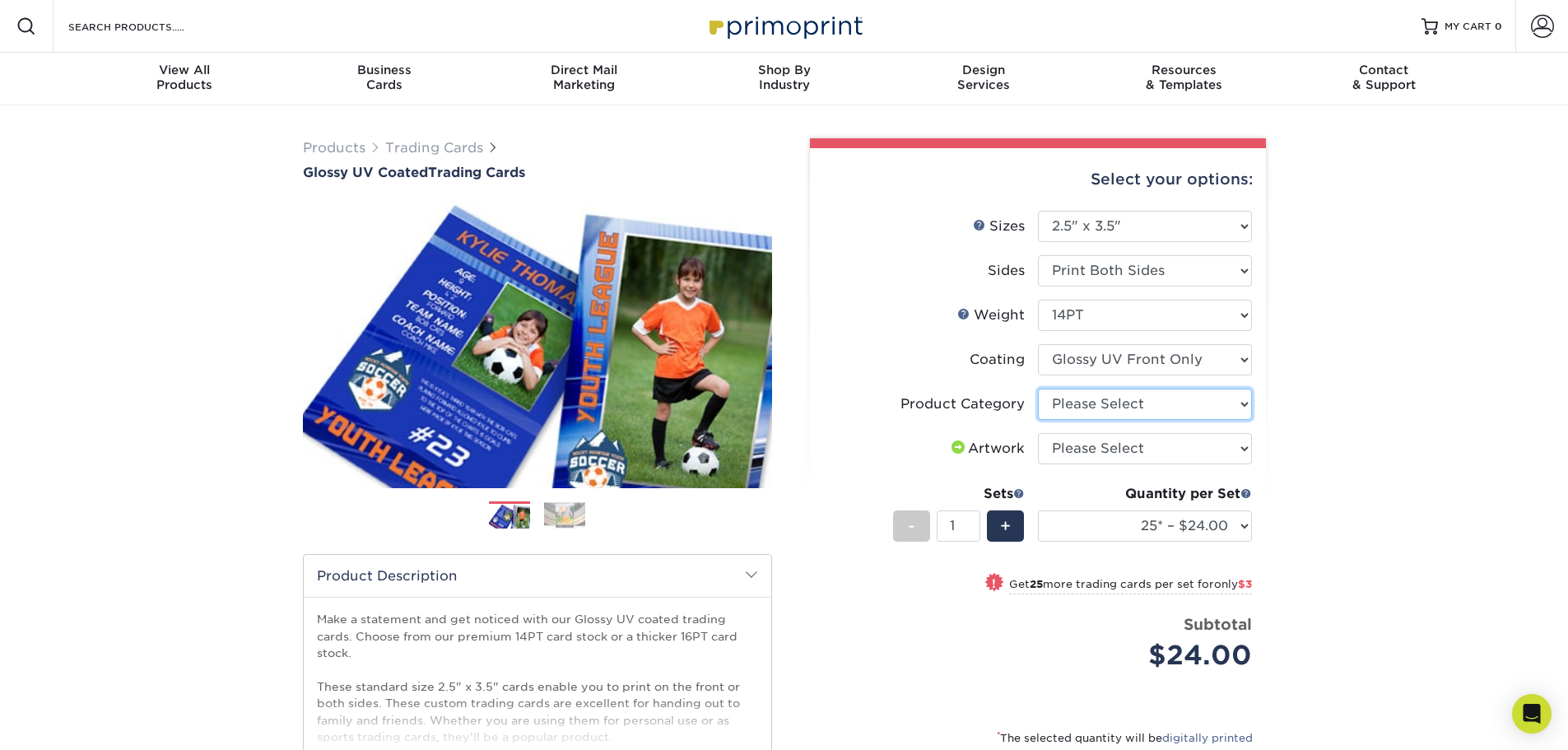
click at [1101, 406] on select "Please Select Trading Cards" at bounding box center [1145, 404] width 214 height 31
select select "c2f9bce9-36c2-409d-b101-c29d9d031e18"
click at [1038, 388] on select "Please Select Trading Cards" at bounding box center [1145, 404] width 214 height 31
click at [1105, 455] on select "Please Select I will upload files I need a design - $100" at bounding box center [1145, 448] width 214 height 31
click at [1534, 440] on div "Products Trading Cards Glossy UV Coated Trading Cards Previous Next /" at bounding box center [784, 544] width 1568 height 879
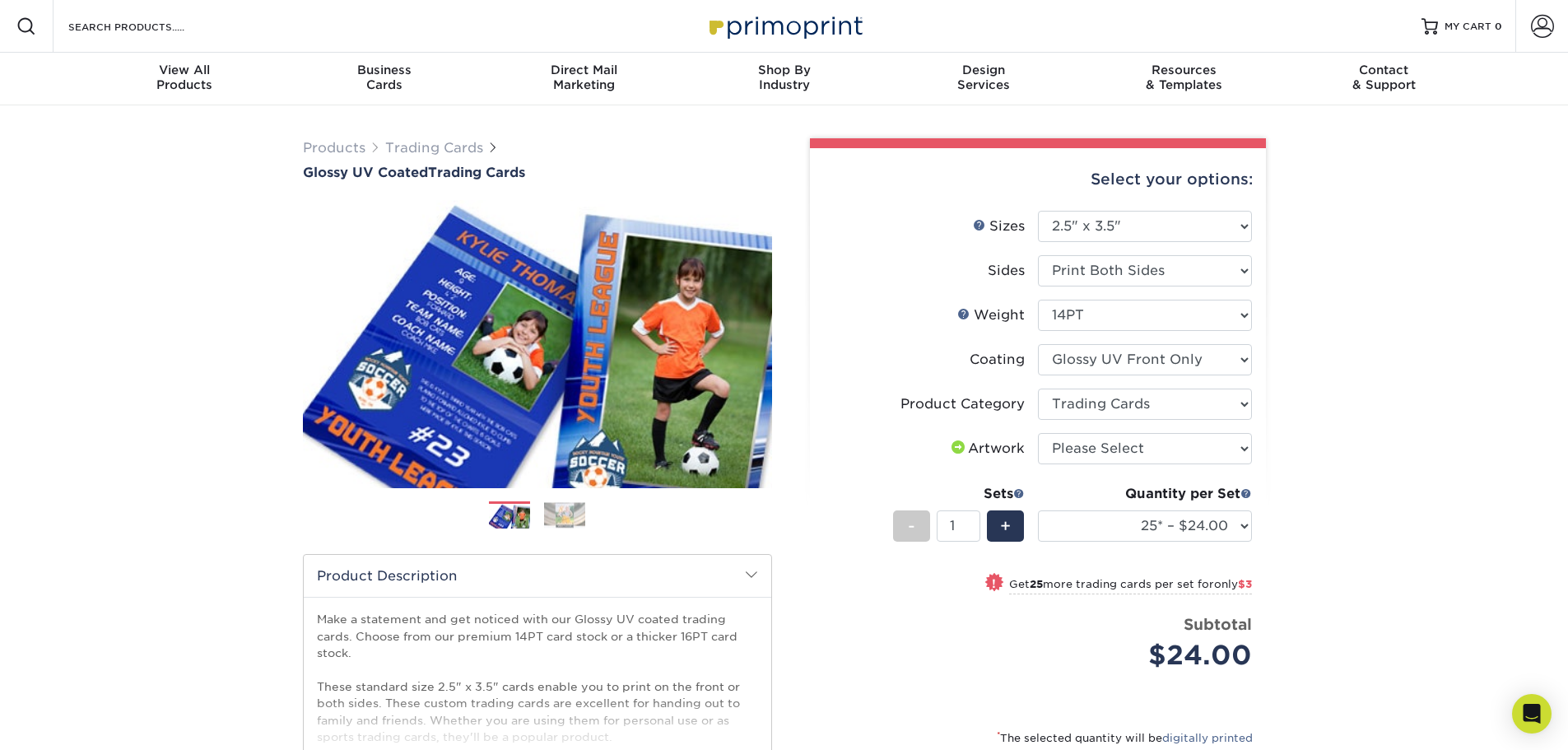
click at [36, 30] on span at bounding box center [26, 26] width 20 height 20
